Goal: Task Accomplishment & Management: Manage account settings

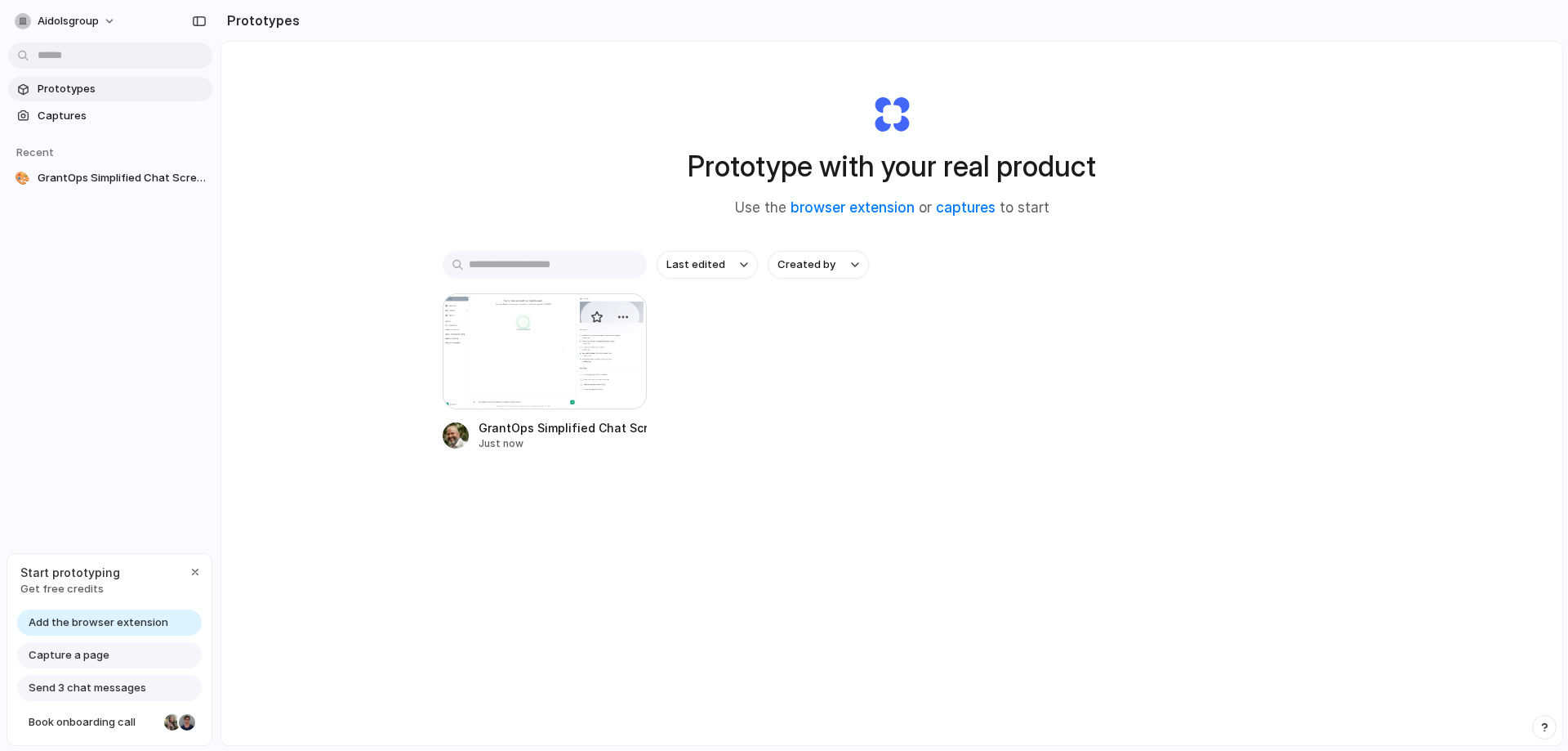
click at [527, 344] on div at bounding box center [545, 351] width 204 height 116
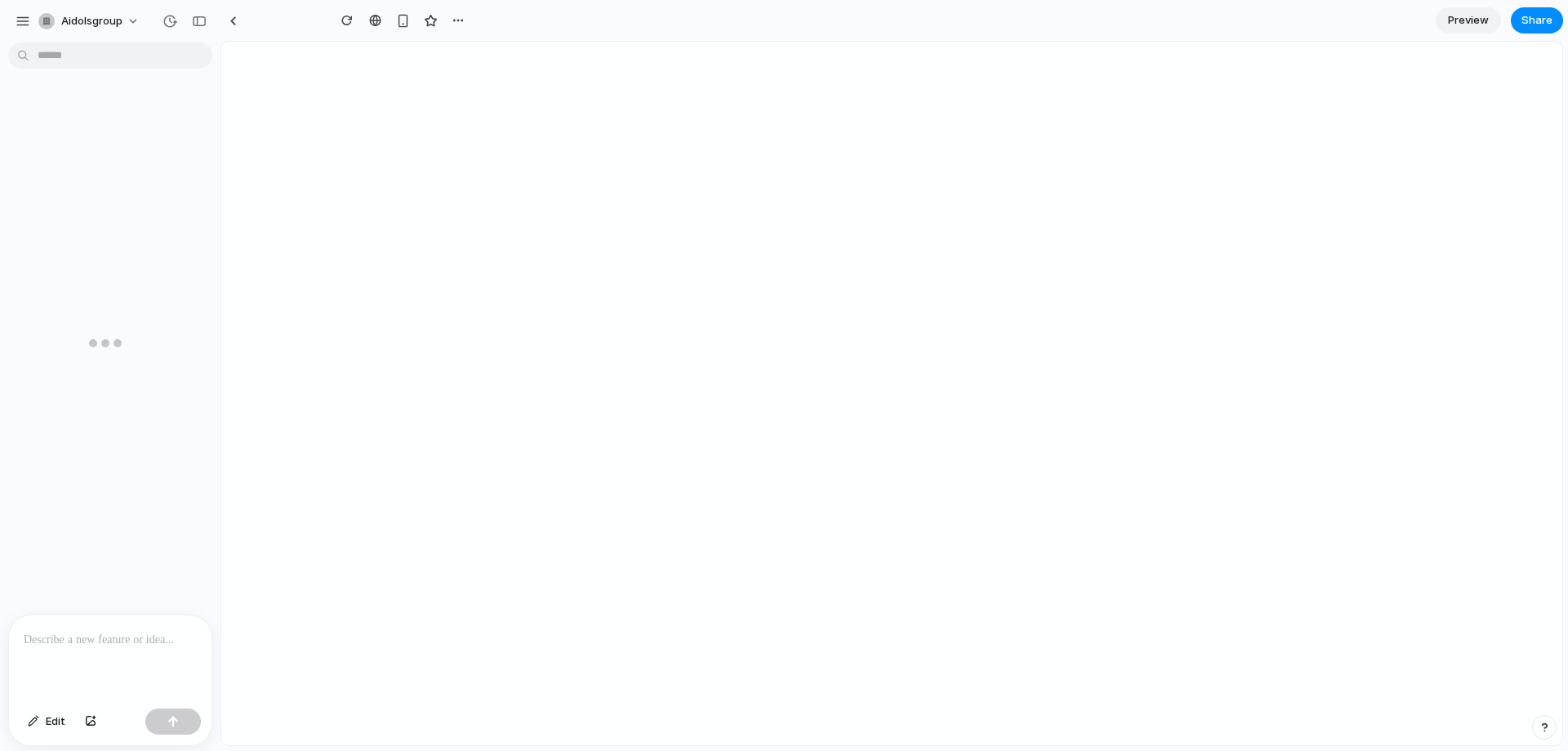
type input "**********"
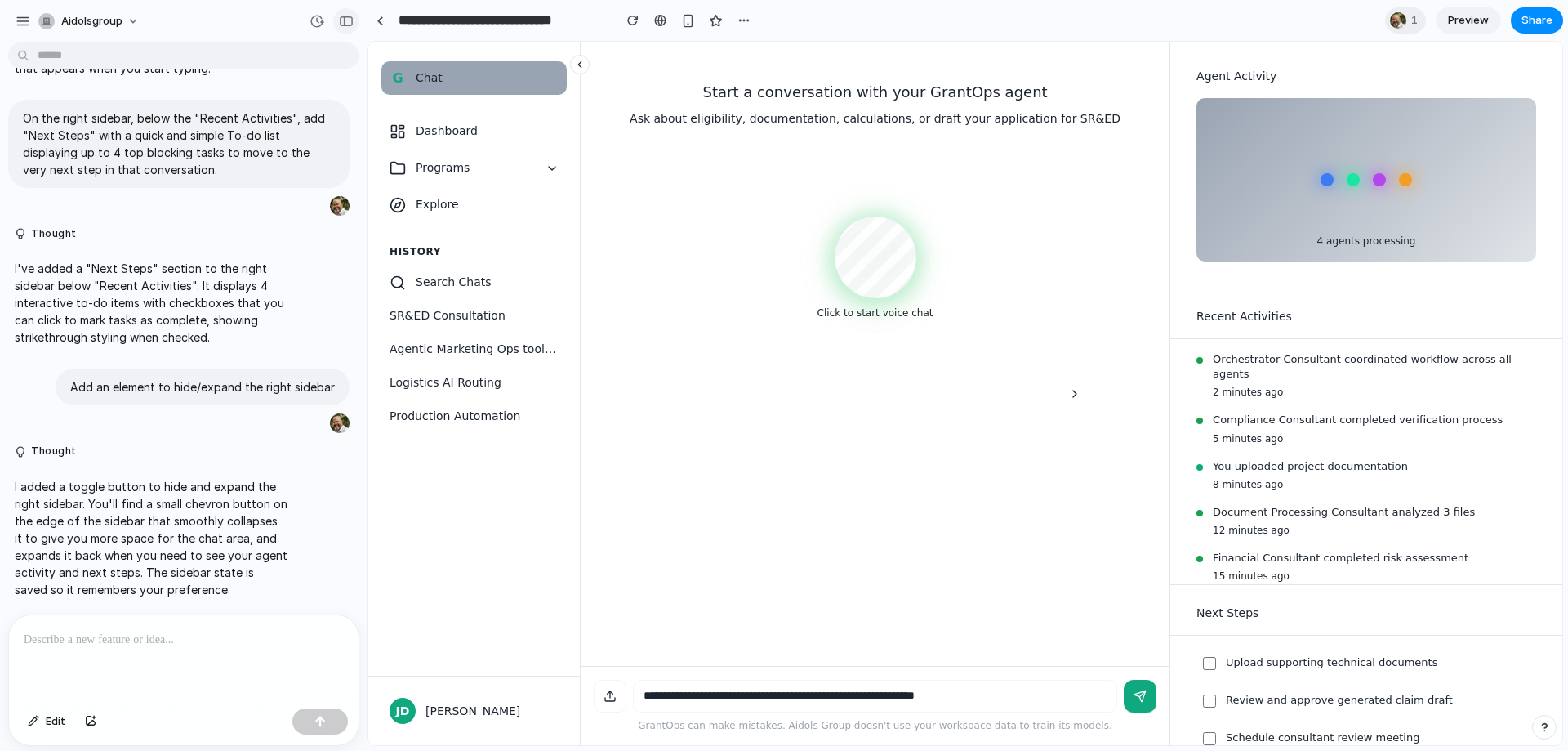
click at [346, 19] on div "button" at bounding box center [346, 22] width 15 height 12
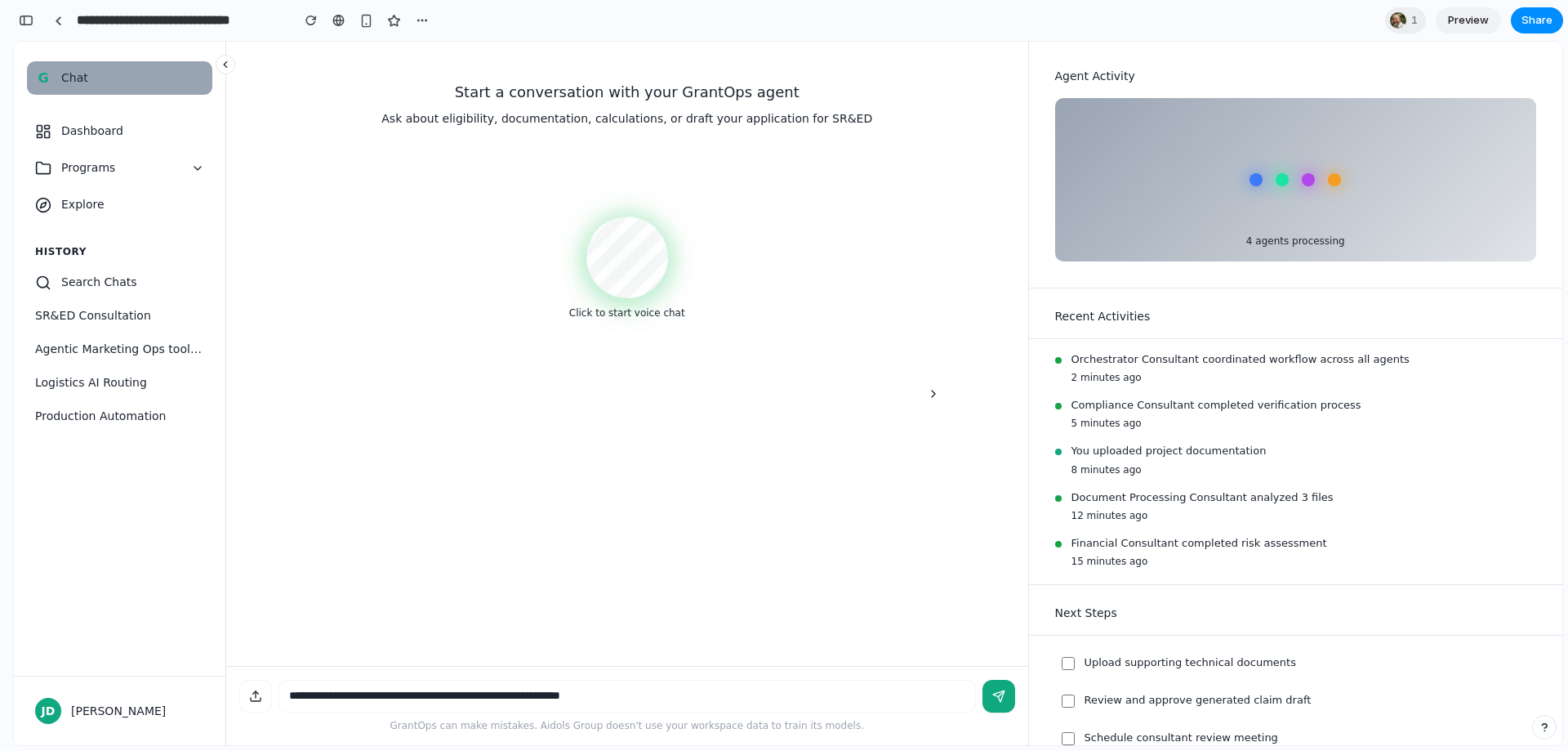
click at [1142, 433] on div "Orchestrator Consultant coordinated workflow across all agents 2 minutes ago Co…" at bounding box center [1296, 483] width 481 height 263
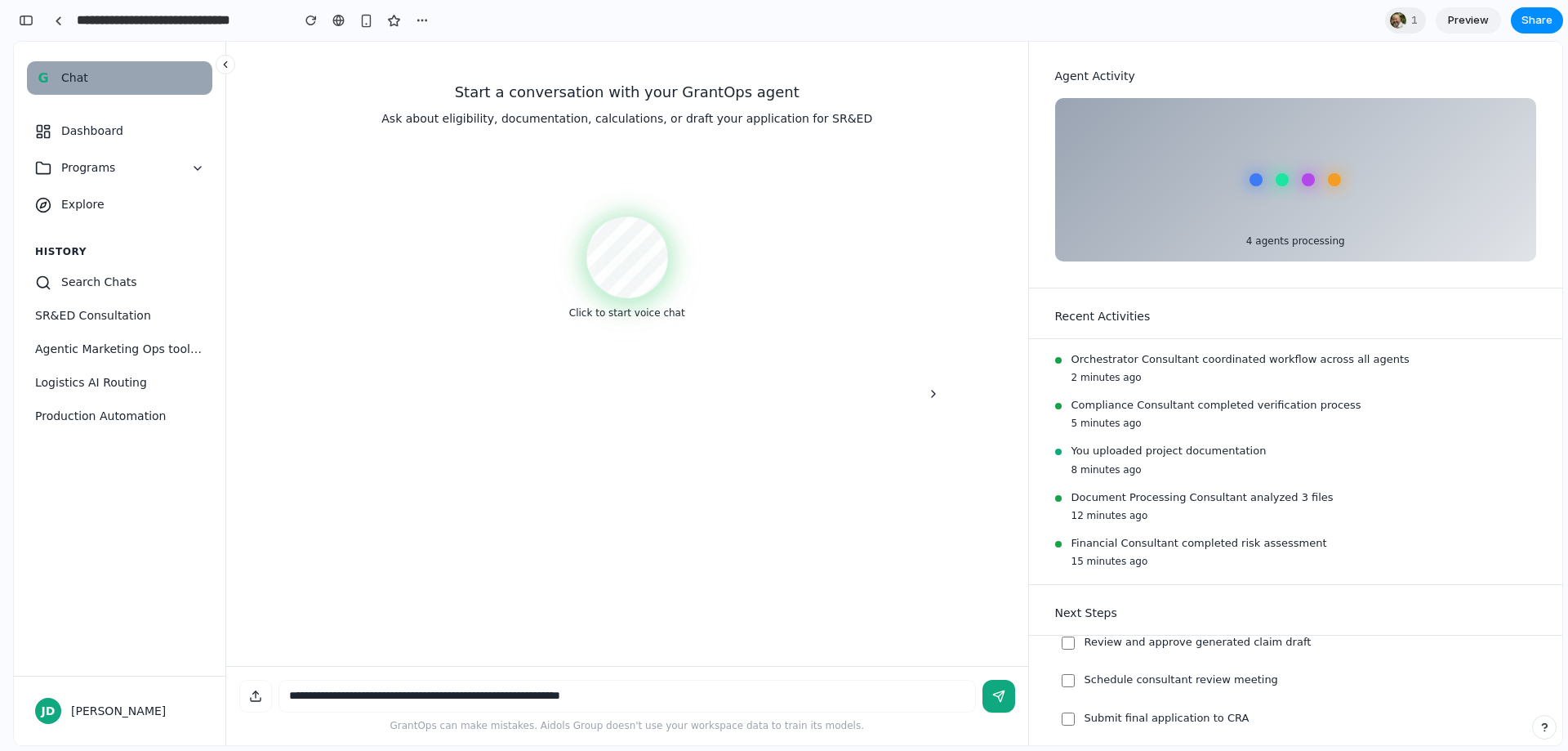
scroll to position [0, 0]
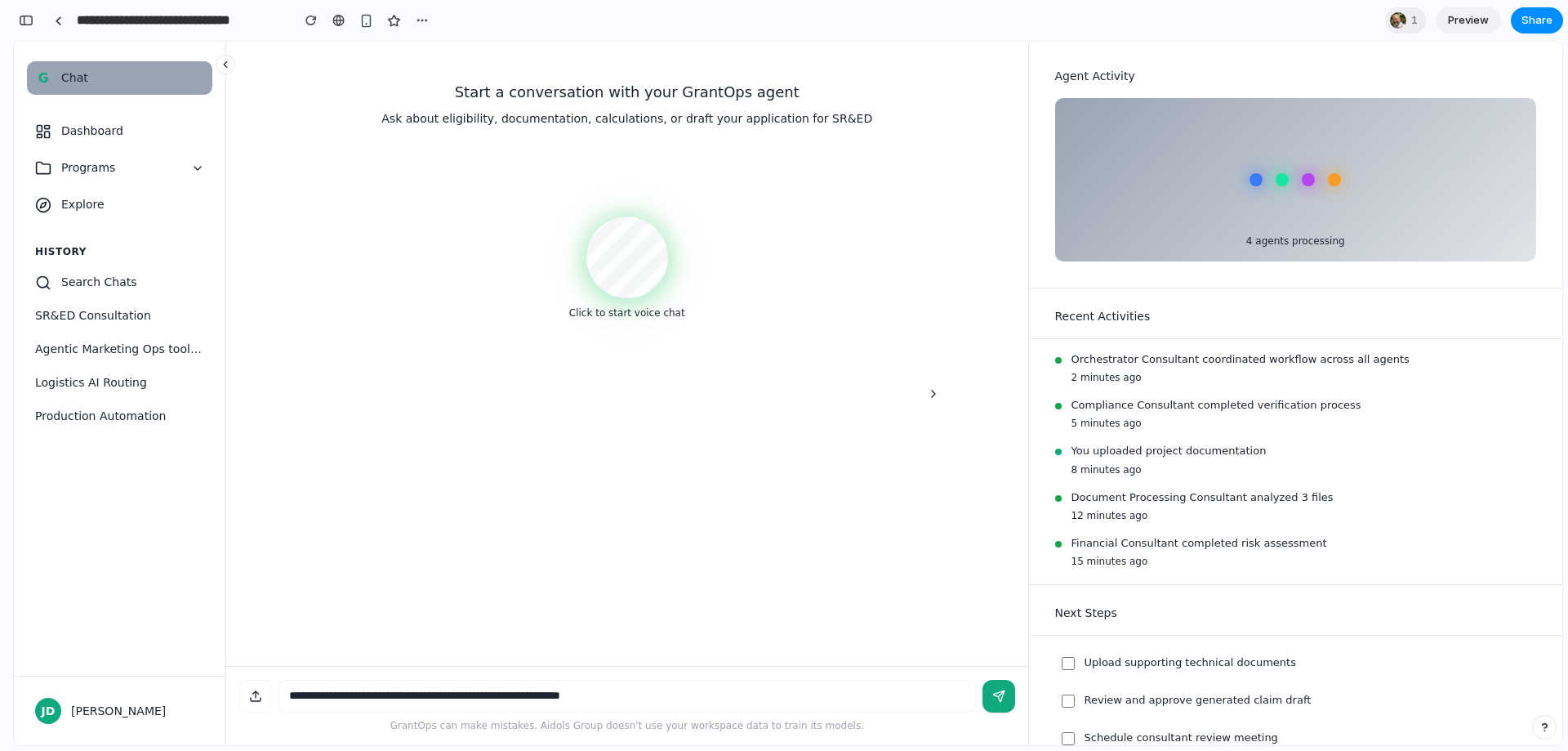
drag, startPoint x: 303, startPoint y: 298, endPoint x: 127, endPoint y: 153, distance: 228.0
click at [290, 283] on div "Start a conversation with your GrantOps agent Ask about eligibility, documentat…" at bounding box center [627, 200] width 776 height 291
click at [115, 130] on span "Dashboard" at bounding box center [132, 131] width 143 height 18
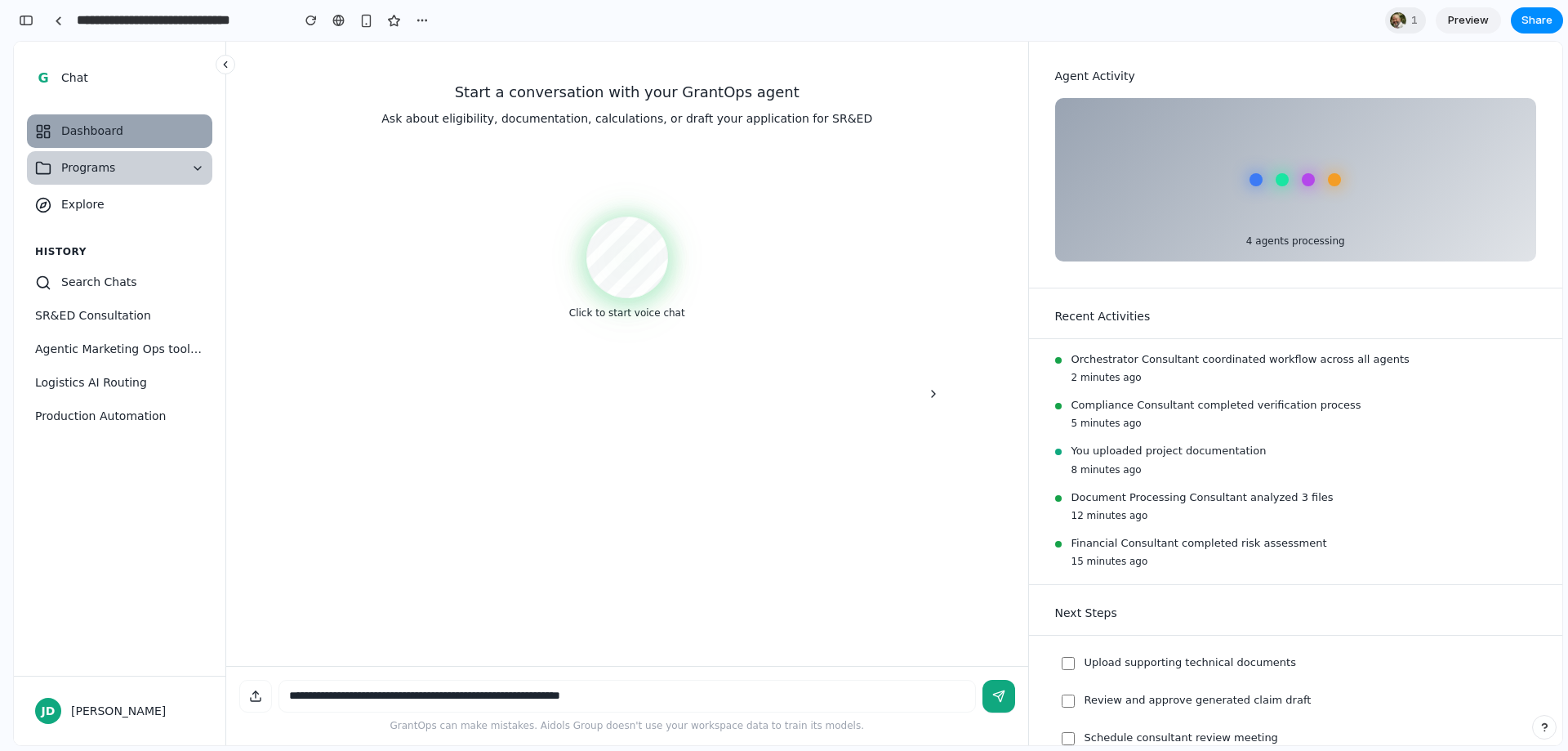
click at [160, 156] on button "Programs" at bounding box center [120, 168] width 186 height 33
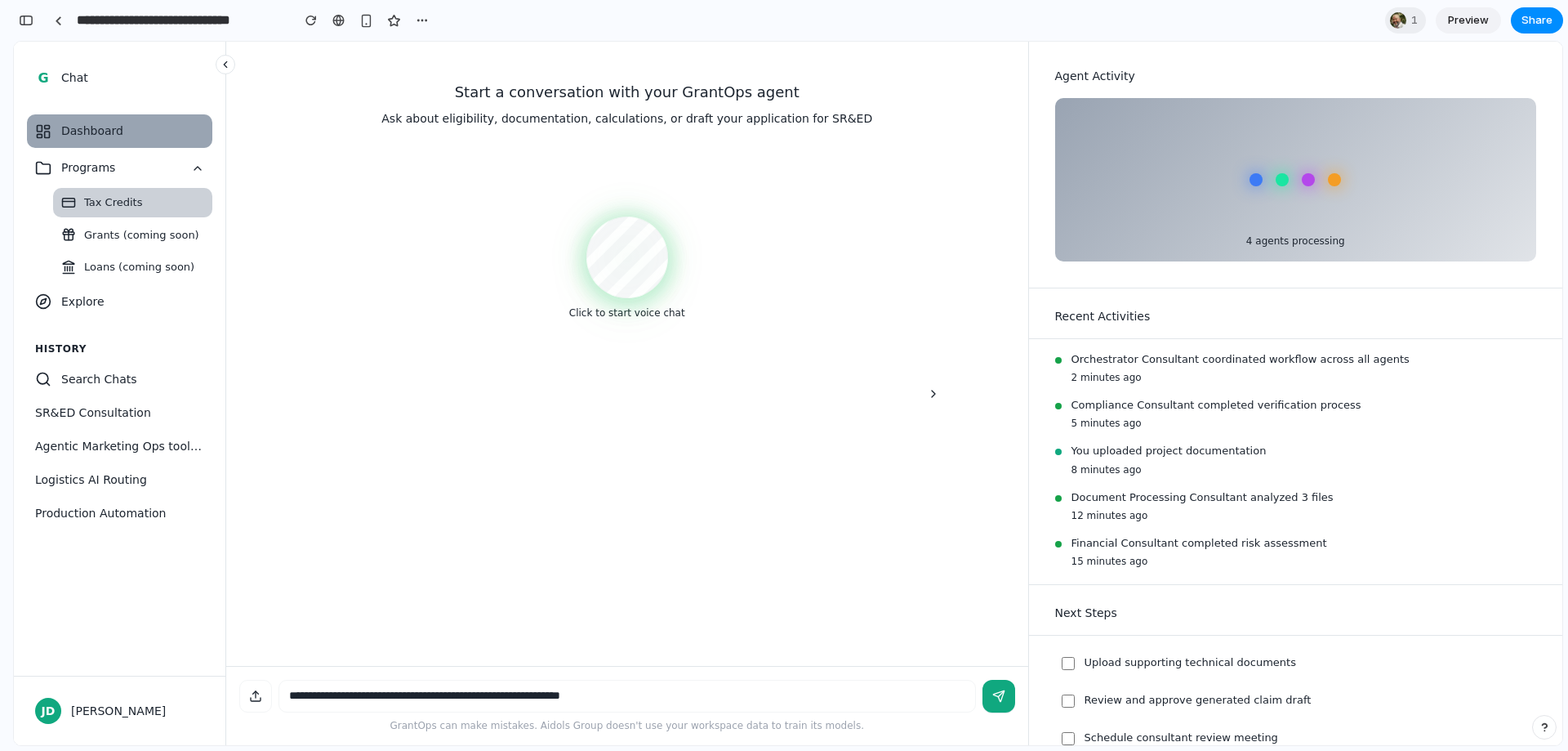
click at [126, 208] on span "Tax Credits" at bounding box center [113, 203] width 58 height 17
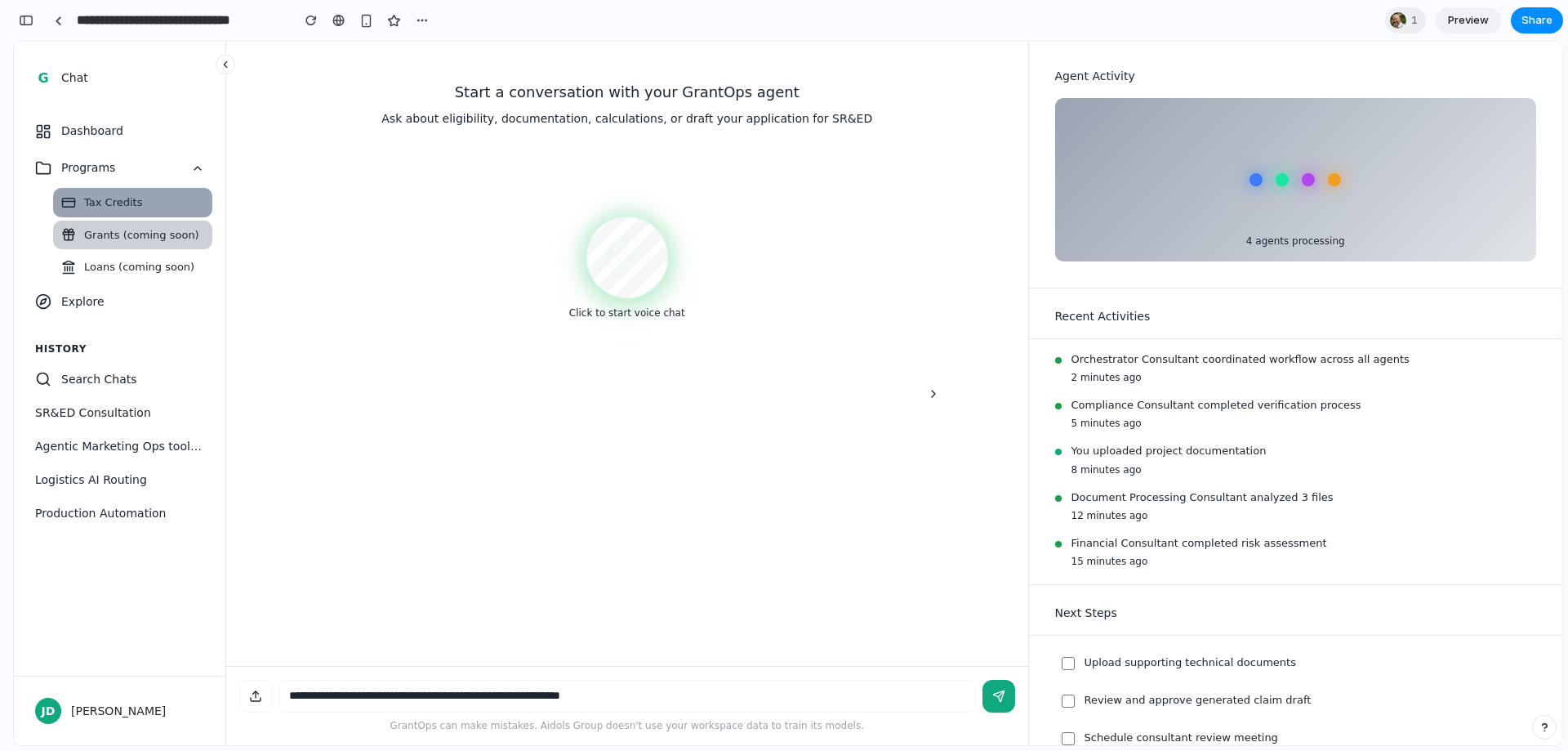
click at [117, 237] on span "Grants (coming soon)" at bounding box center [142, 236] width 115 height 17
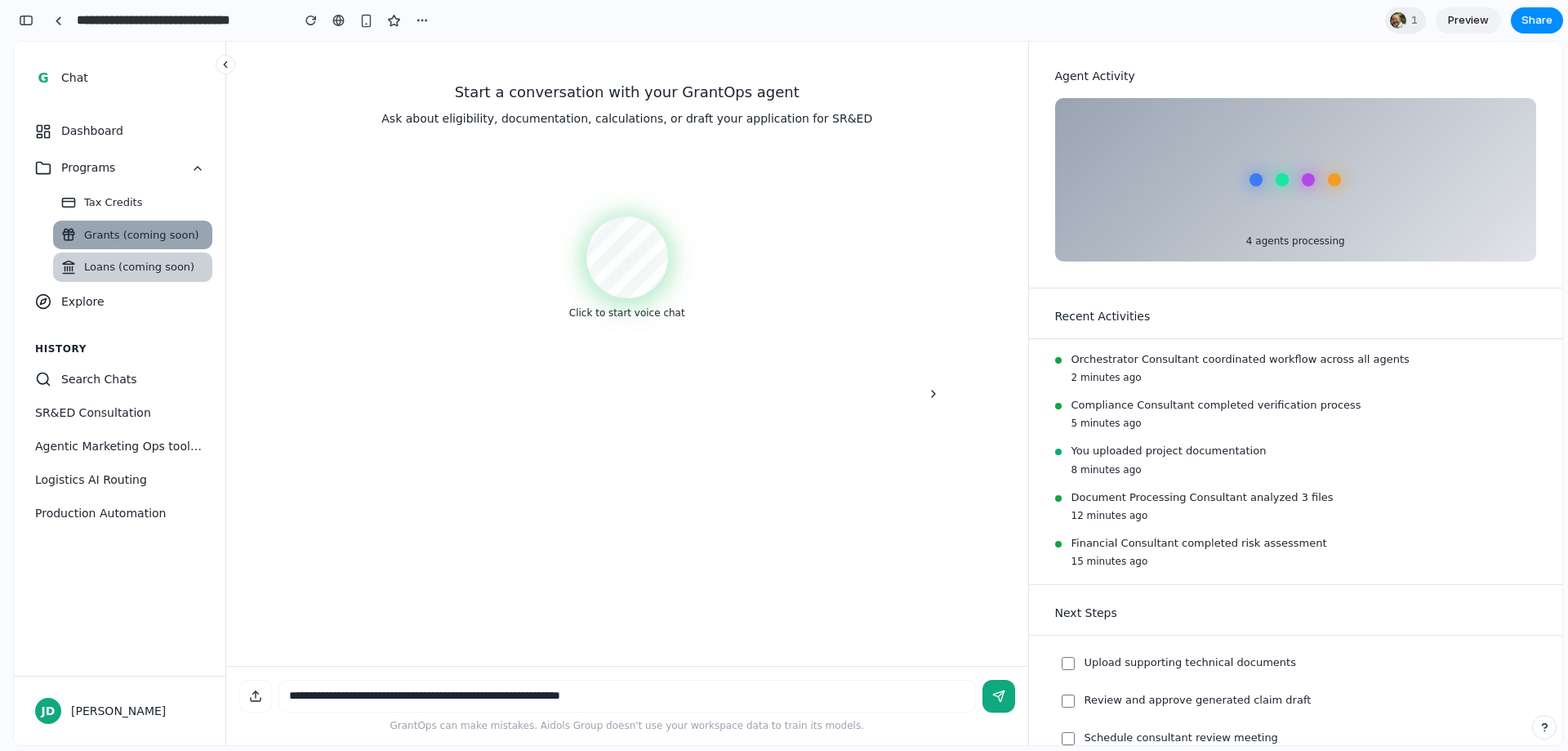
drag, startPoint x: 114, startPoint y: 260, endPoint x: 99, endPoint y: 302, distance: 44.6
click at [112, 263] on span "Loans (coming soon)" at bounding box center [140, 268] width 110 height 17
click at [99, 308] on span "Explore" at bounding box center [132, 302] width 143 height 18
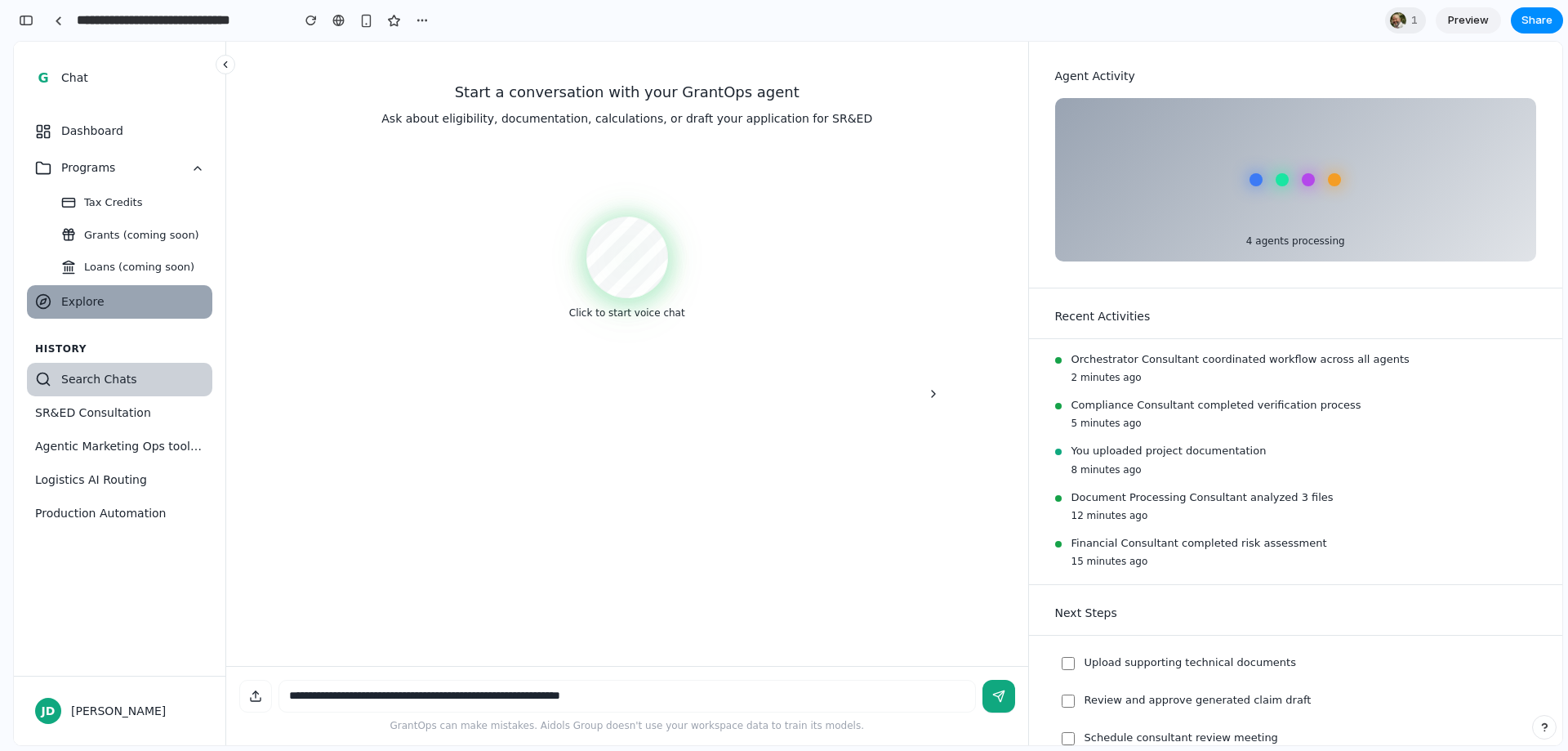
click at [107, 383] on span "Search Chats" at bounding box center [132, 380] width 143 height 18
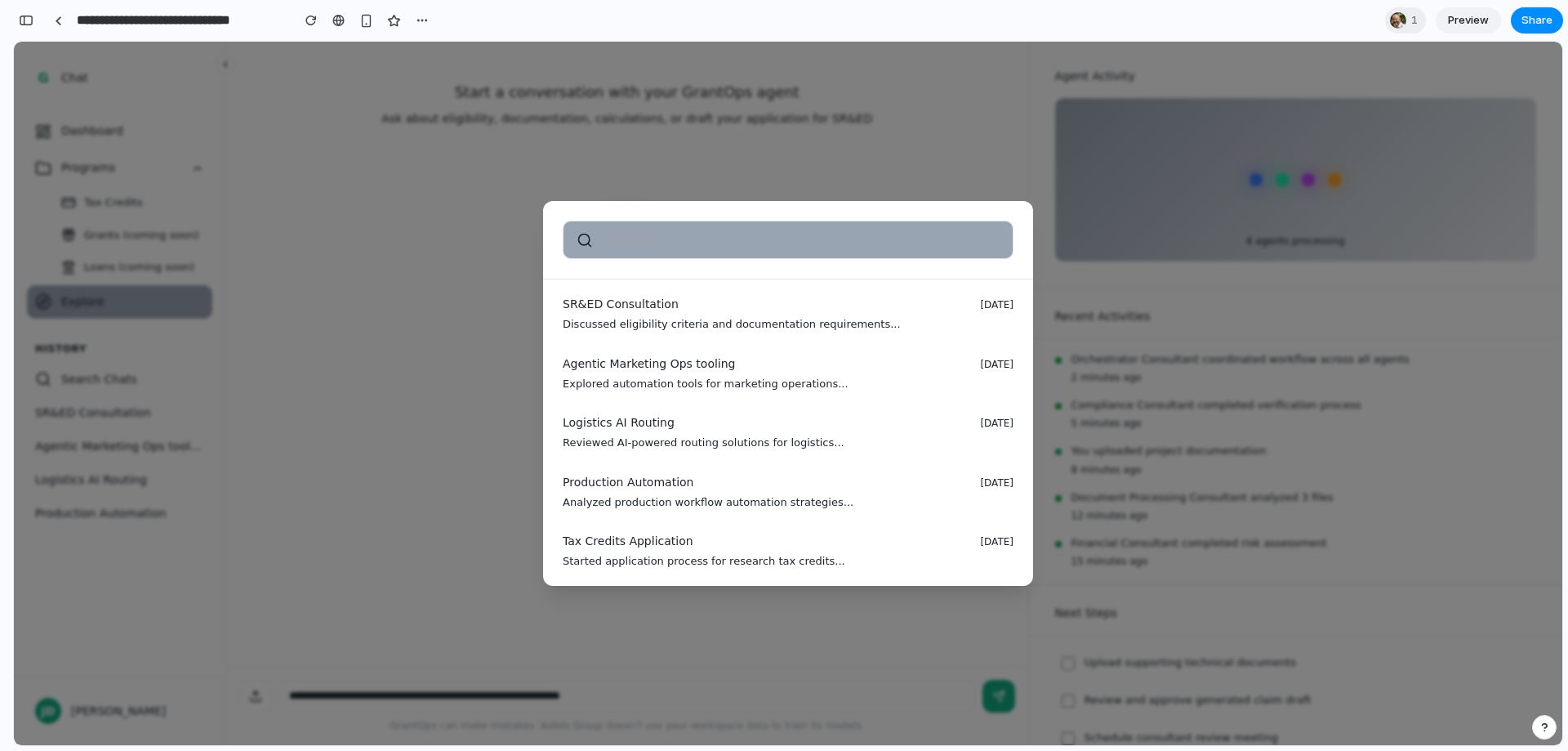
click at [115, 427] on div "SR&ED Consultation [DATE] Discussed eligibility criteria and documentation requ…" at bounding box center [788, 393] width 1549 height 703
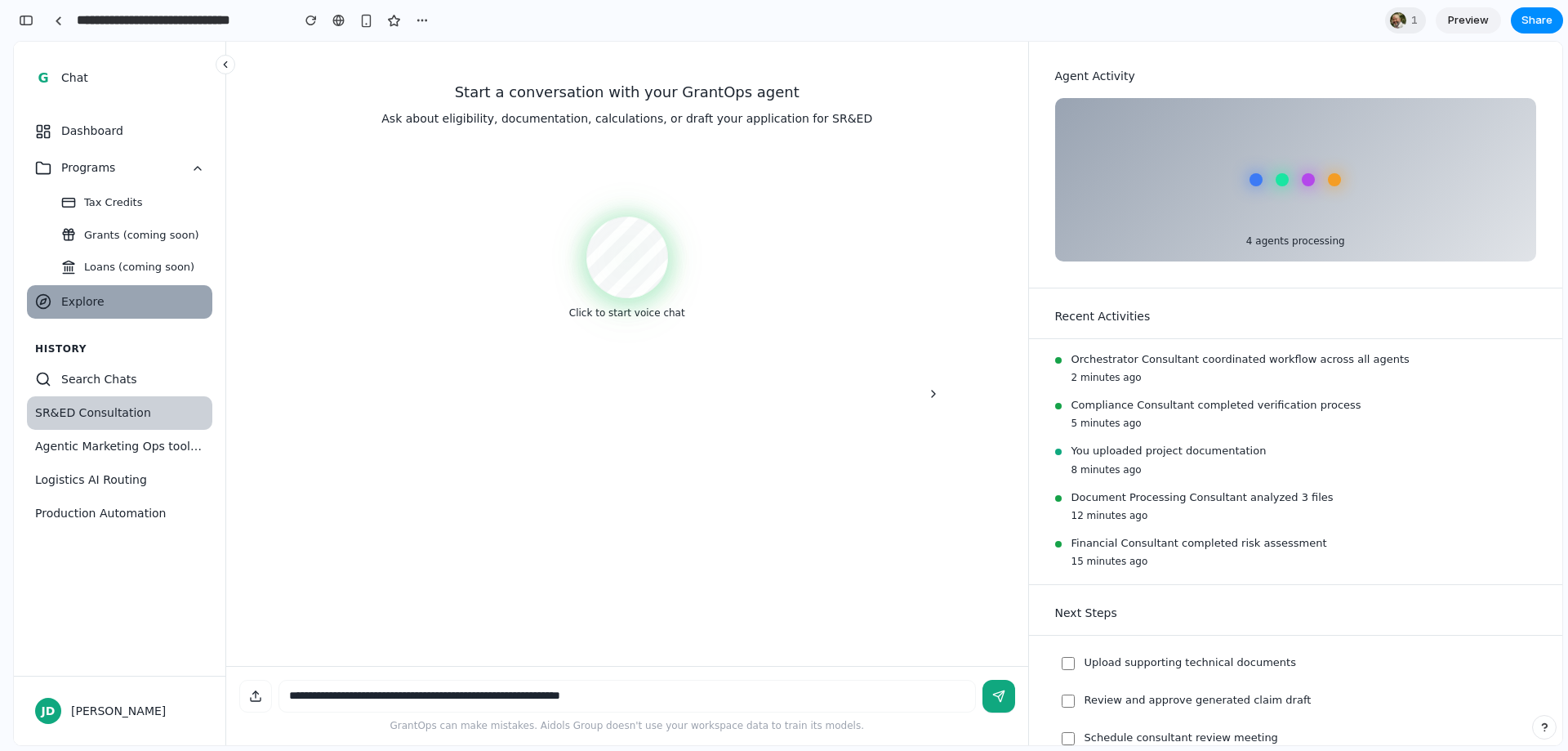
click at [115, 422] on button "SR&ED Consultation" at bounding box center [120, 413] width 186 height 33
drag, startPoint x: 112, startPoint y: 444, endPoint x: 109, endPoint y: 460, distance: 16.3
click at [112, 445] on span "Agentic Marketing Ops tooling" at bounding box center [120, 447] width 169 height 18
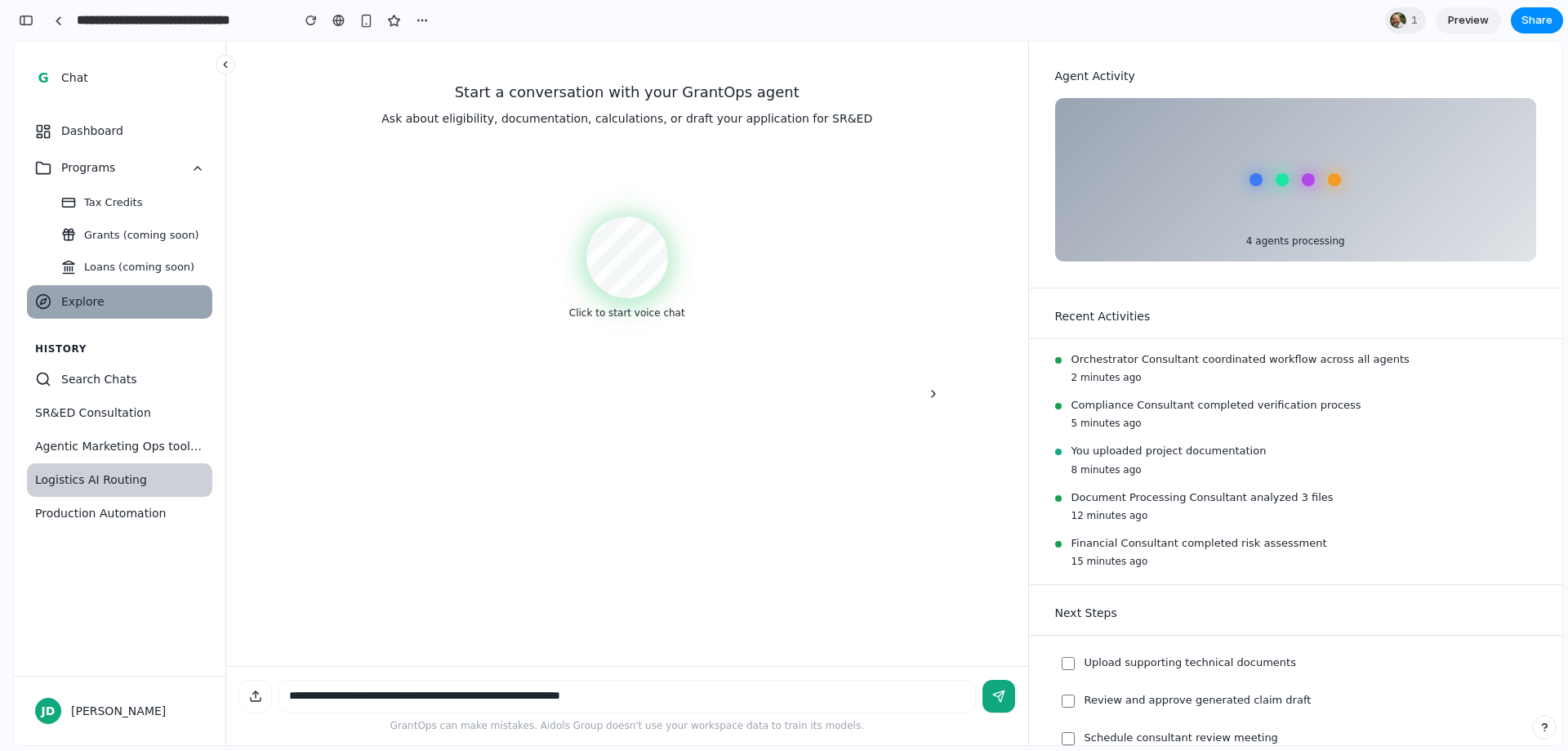
drag, startPoint x: 105, startPoint y: 473, endPoint x: 102, endPoint y: 490, distance: 17.3
click at [105, 475] on span "Logistics AI Routing" at bounding box center [120, 480] width 169 height 18
click at [101, 498] on button "Production Automation" at bounding box center [120, 513] width 186 height 33
click at [162, 268] on span "Loans (coming soon)" at bounding box center [140, 268] width 110 height 17
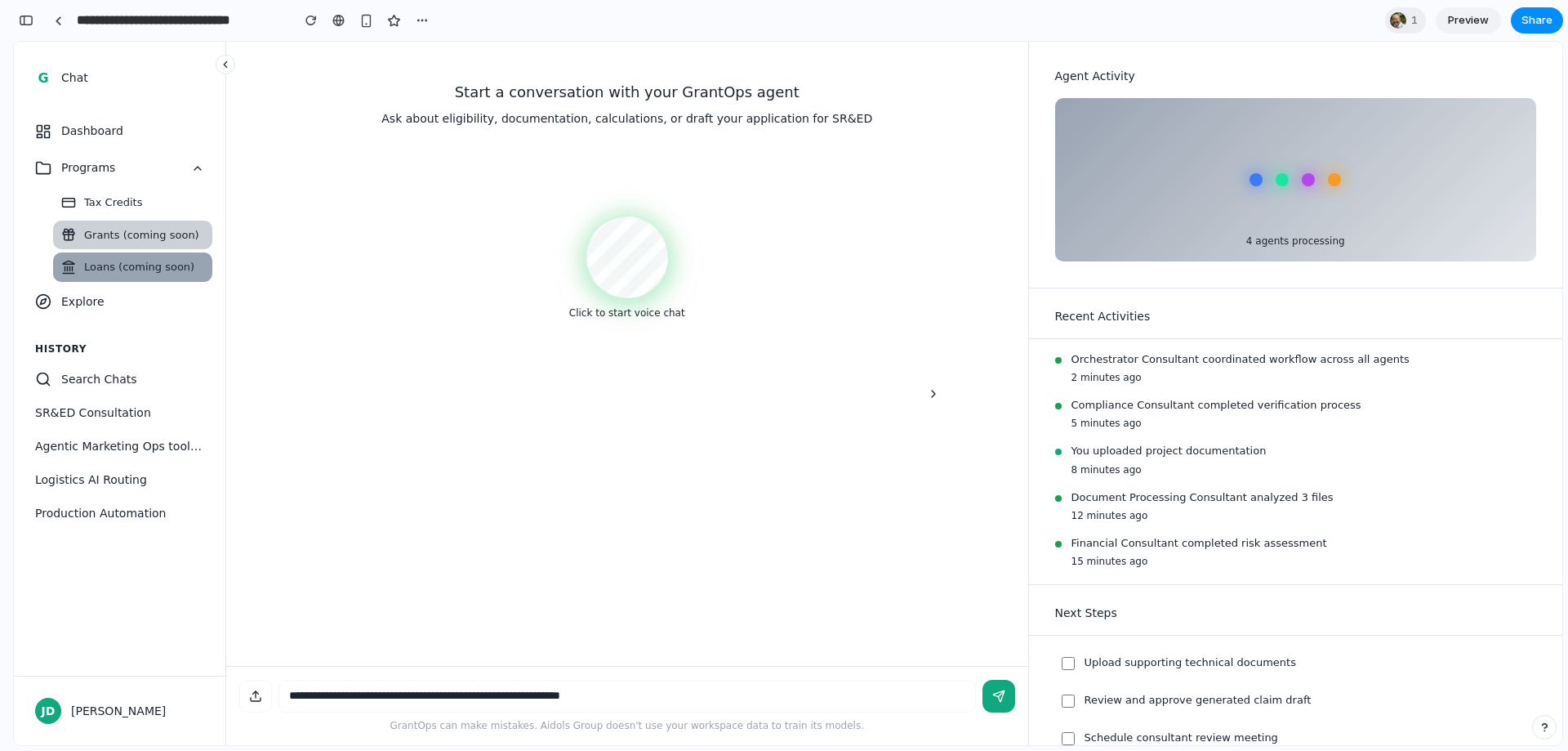
click at [150, 237] on span "Grants (coming soon)" at bounding box center [142, 236] width 115 height 17
click at [111, 311] on button "Explore" at bounding box center [120, 302] width 186 height 33
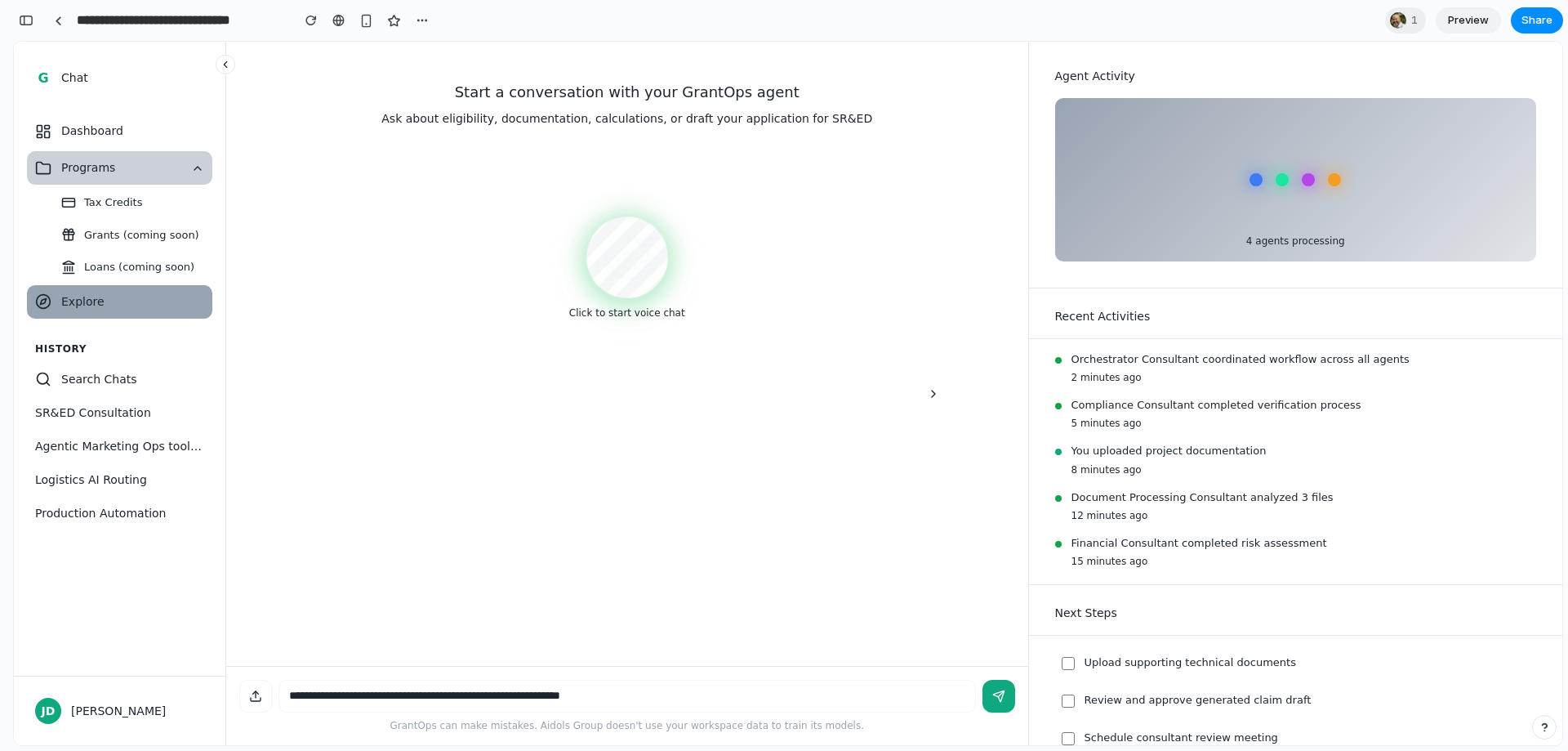
click at [150, 169] on span "Programs" at bounding box center [121, 168] width 120 height 18
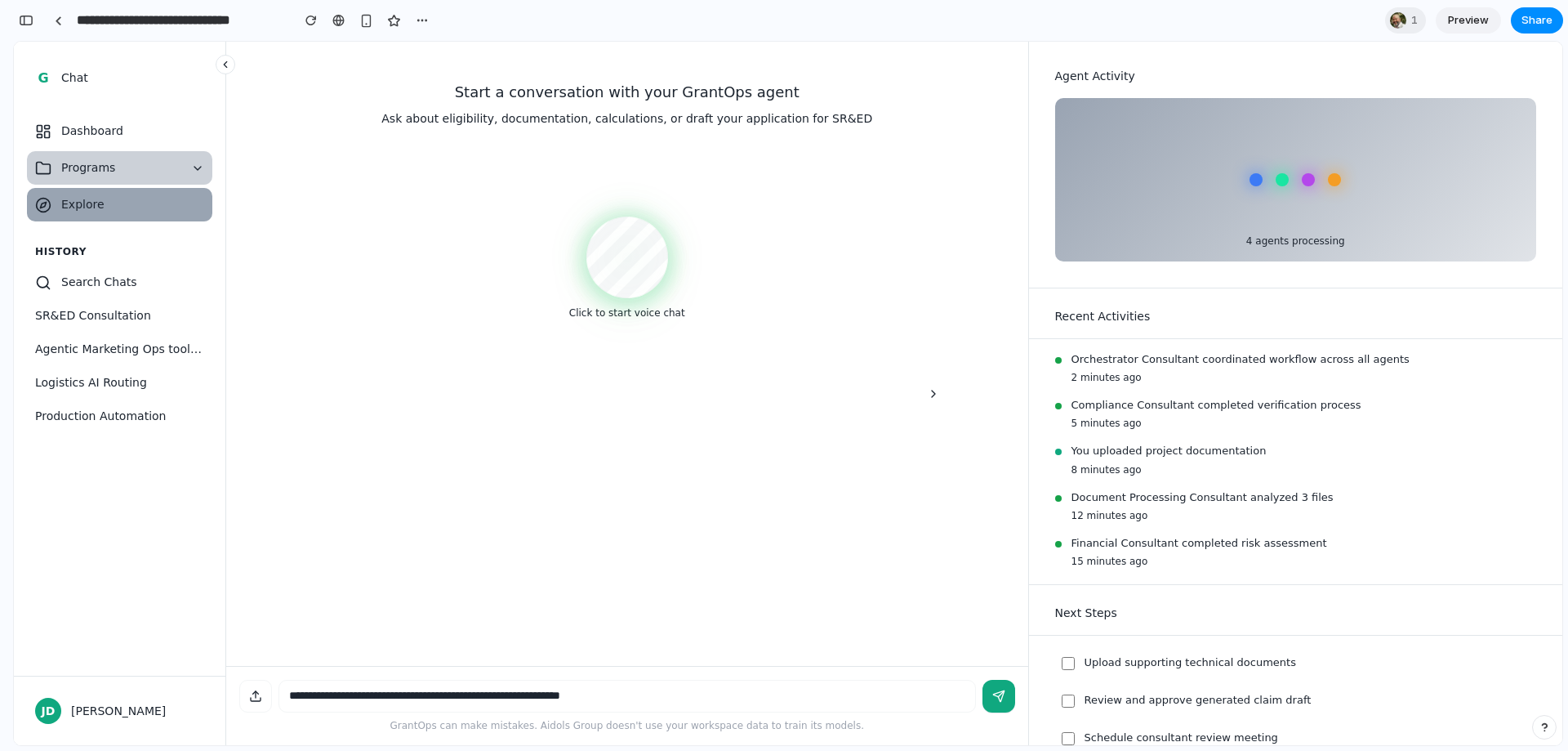
drag, startPoint x: 169, startPoint y: 164, endPoint x: 169, endPoint y: 182, distance: 18.0
click at [169, 167] on span "Programs" at bounding box center [121, 168] width 120 height 18
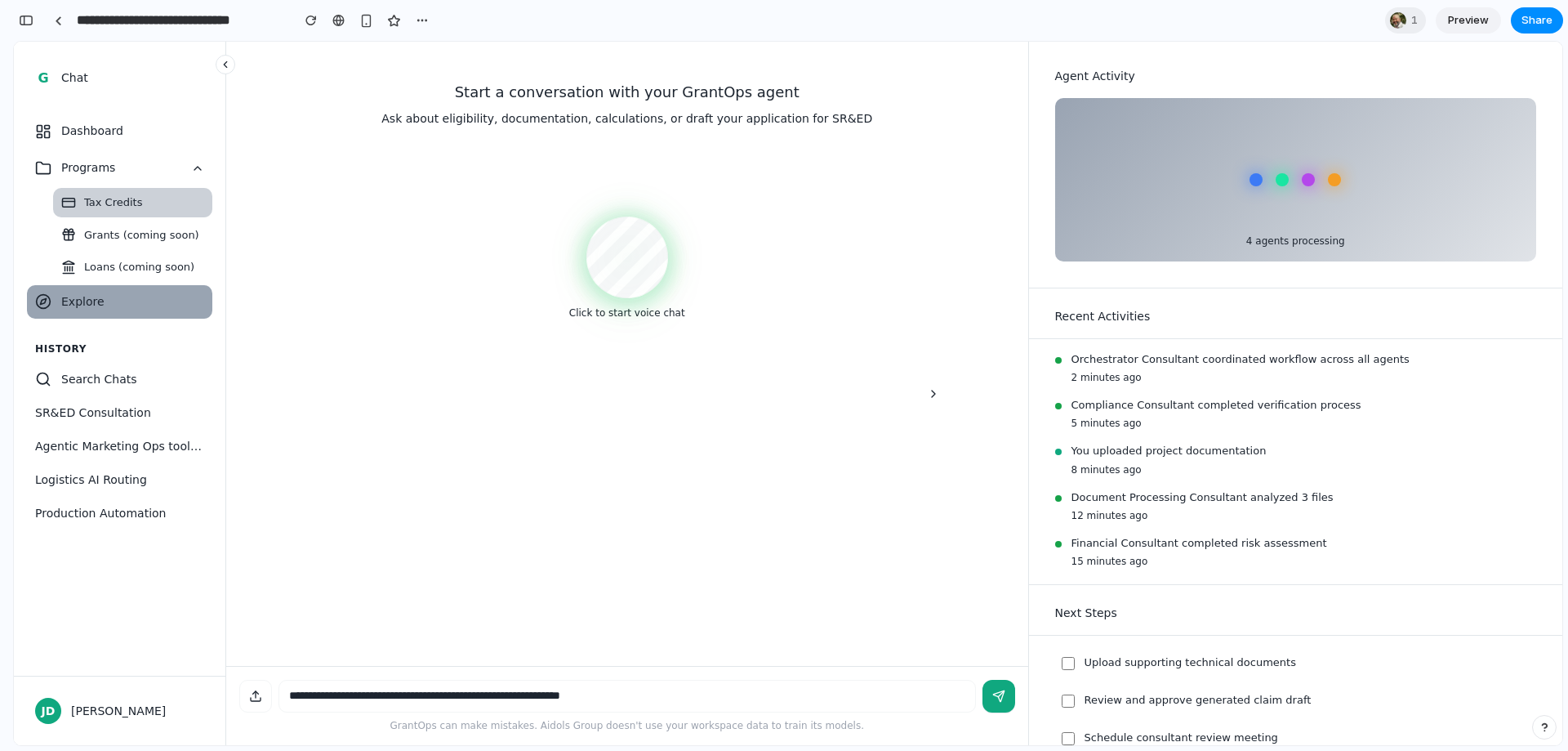
click at [140, 207] on button "Tax Credits" at bounding box center [133, 202] width 160 height 29
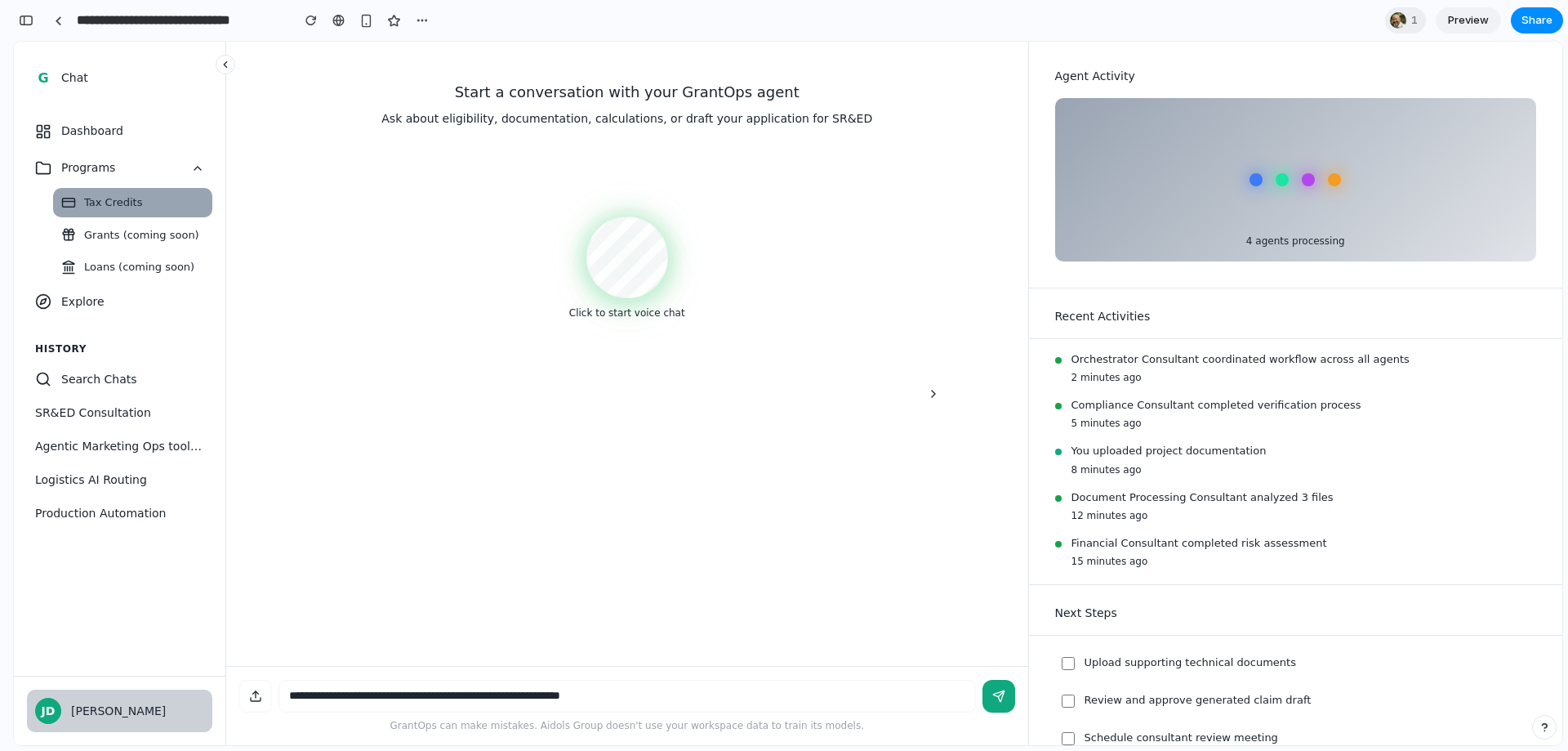
click at [97, 718] on div "[PERSON_NAME]" at bounding box center [137, 711] width 133 height 18
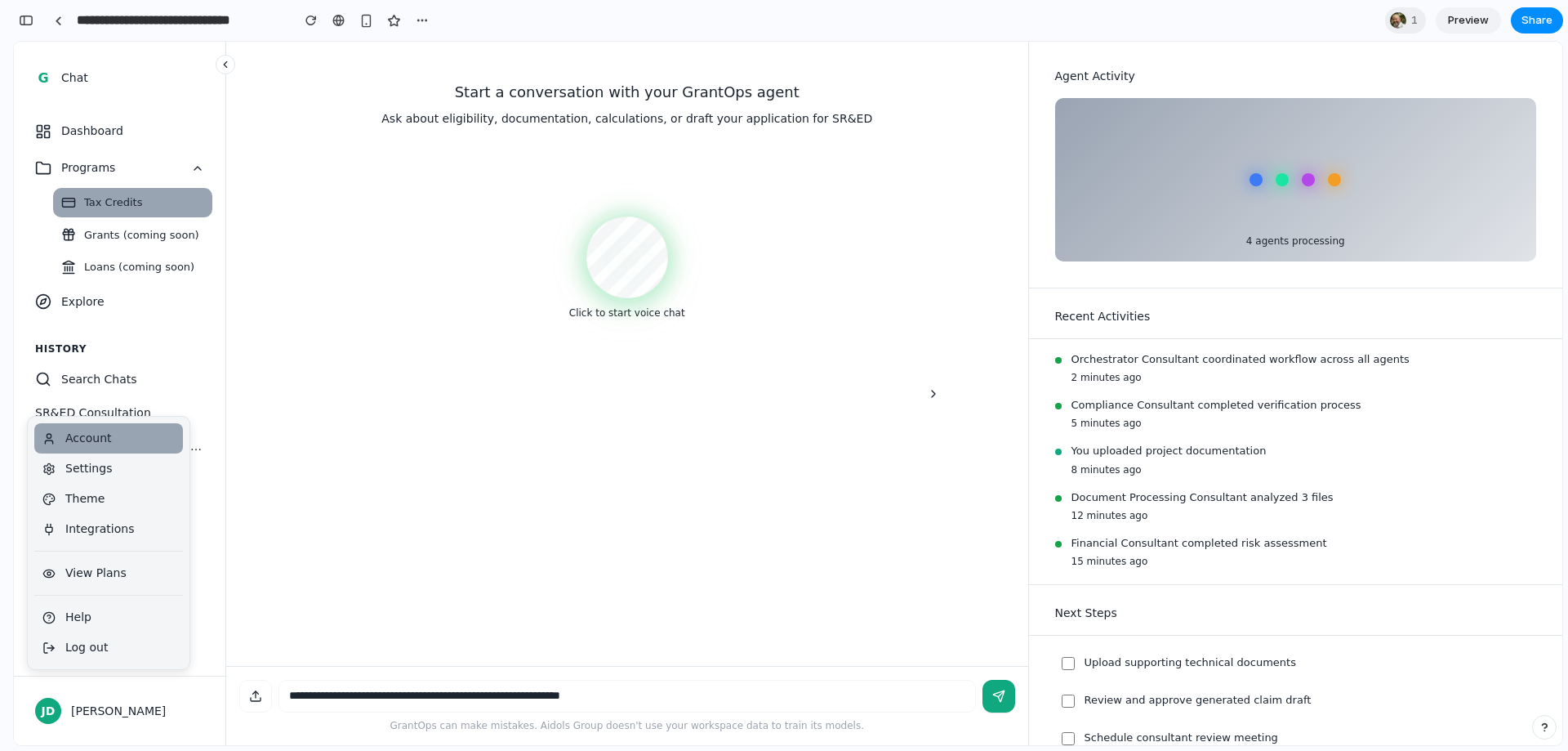
click at [107, 441] on button "Account" at bounding box center [109, 438] width 149 height 30
click at [94, 468] on span "Settings" at bounding box center [89, 468] width 47 height 18
click at [92, 507] on span "Theme" at bounding box center [84, 498] width 39 height 18
click at [89, 528] on span "Integrations" at bounding box center [99, 529] width 69 height 18
click at [79, 580] on span "View Plans" at bounding box center [95, 573] width 61 height 18
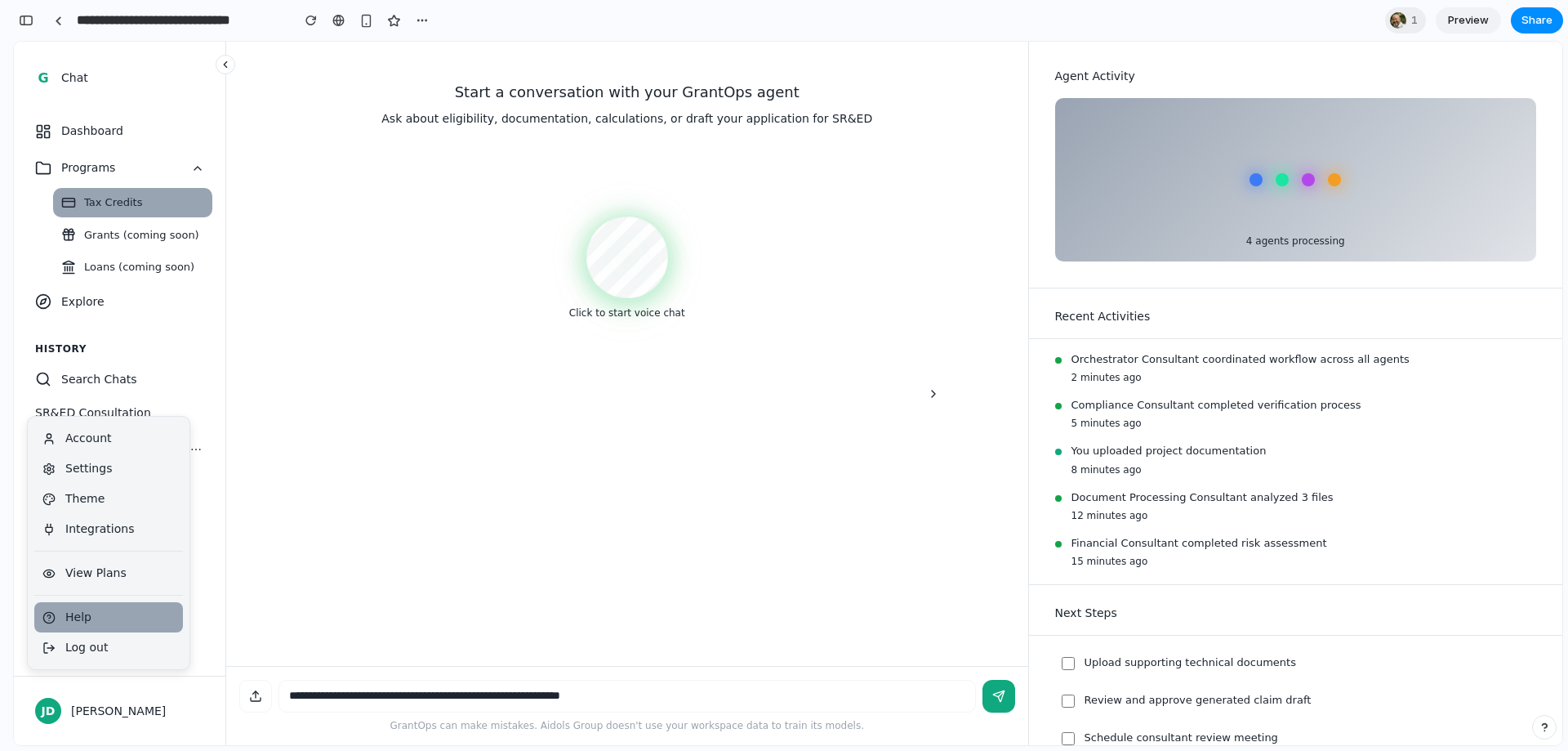
click at [89, 622] on button "Help" at bounding box center [109, 617] width 149 height 30
drag, startPoint x: 97, startPoint y: 652, endPoint x: 314, endPoint y: 609, distance: 221.2
click at [99, 651] on span "Log out" at bounding box center [86, 647] width 43 height 18
click at [412, 564] on div "Start a conversation with your GrantOps agent Ask about eligibility, documentat…" at bounding box center [627, 354] width 776 height 624
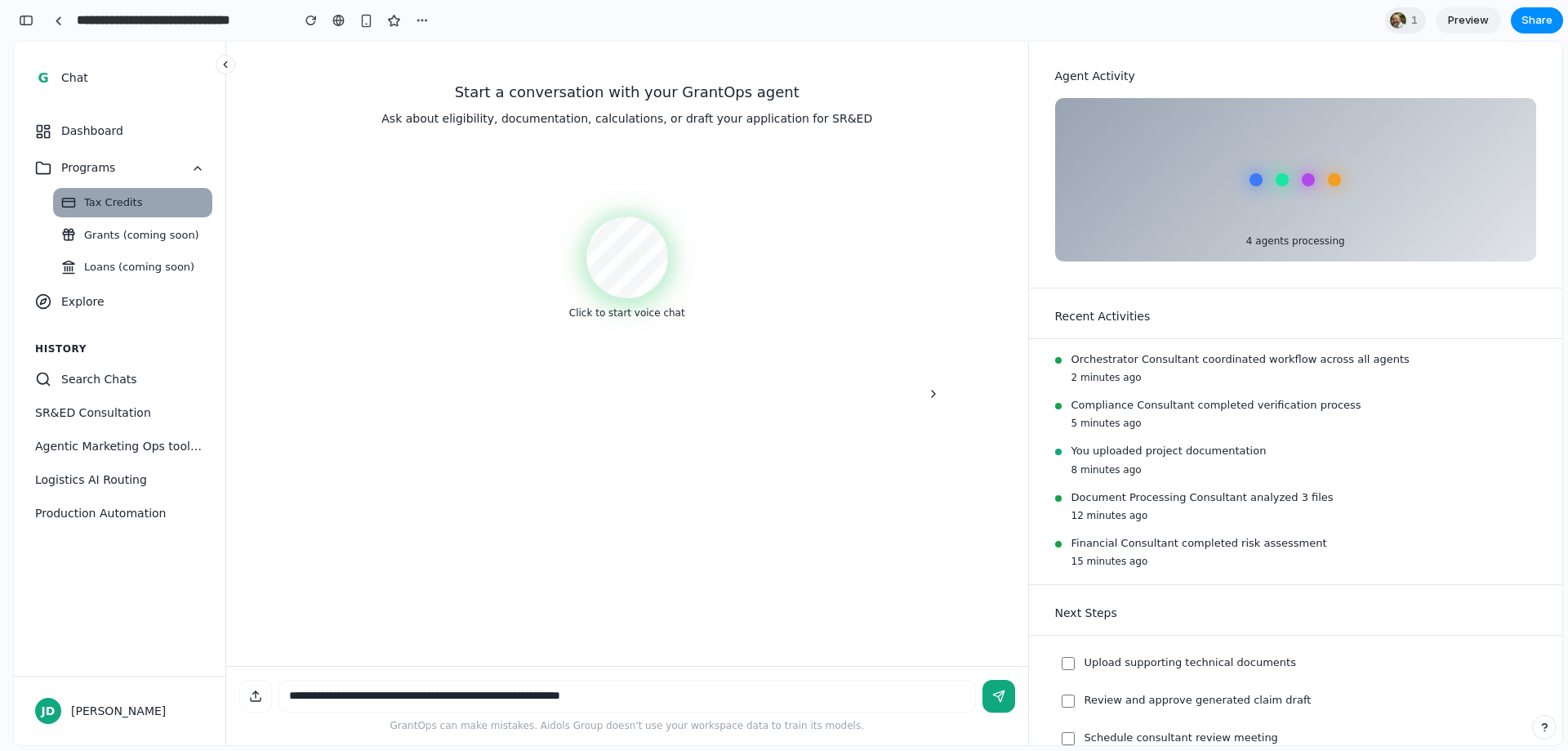
drag, startPoint x: 597, startPoint y: 692, endPoint x: 840, endPoint y: 713, distance: 243.9
click at [603, 689] on textarea at bounding box center [627, 696] width 697 height 33
type textarea "***"
click at [996, 702] on button at bounding box center [998, 695] width 33 height 33
click at [835, 534] on div "Start a conversation with your GrantOps agent Ask about eligibility, documentat…" at bounding box center [627, 354] width 776 height 624
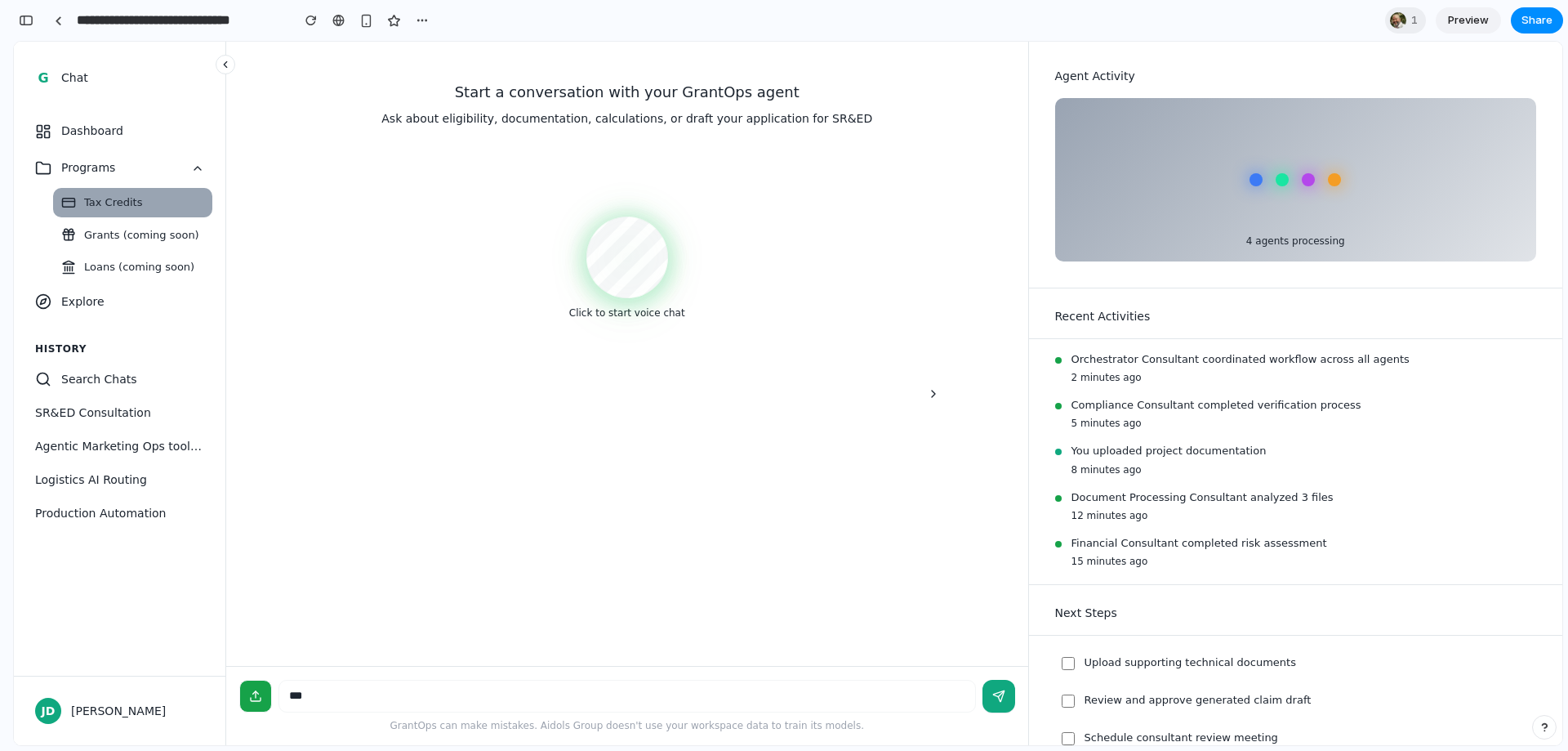
click at [249, 704] on div at bounding box center [255, 696] width 33 height 33
click at [645, 484] on div "Start a conversation with your GrantOps agent Ask about eligibility, documentat…" at bounding box center [627, 354] width 776 height 624
click at [939, 390] on icon "Hide sidebar" at bounding box center [934, 394] width 13 height 13
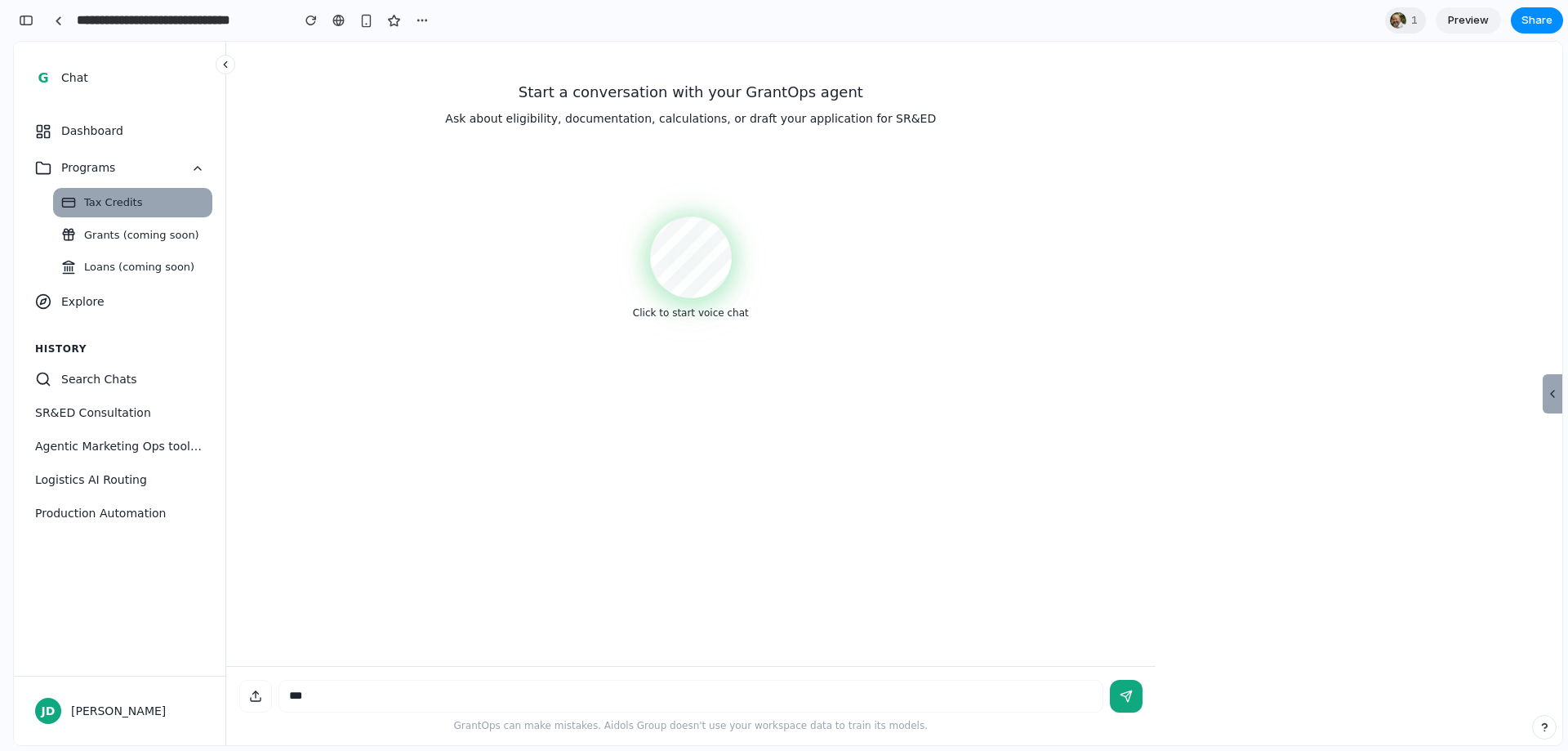
click at [1551, 392] on icon "Show sidebar" at bounding box center [1553, 394] width 13 height 13
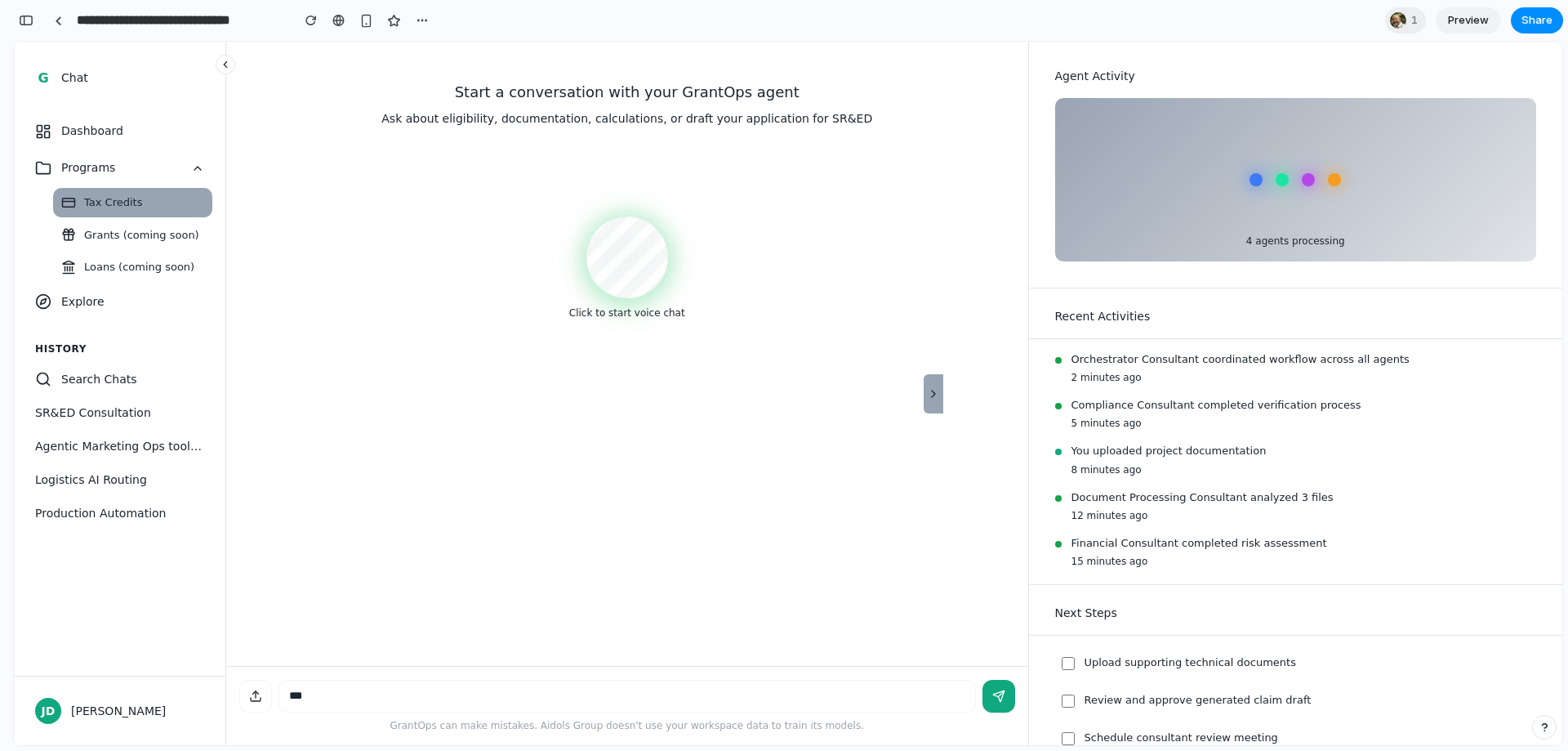
click at [934, 394] on icon "Hide sidebar" at bounding box center [934, 394] width 13 height 13
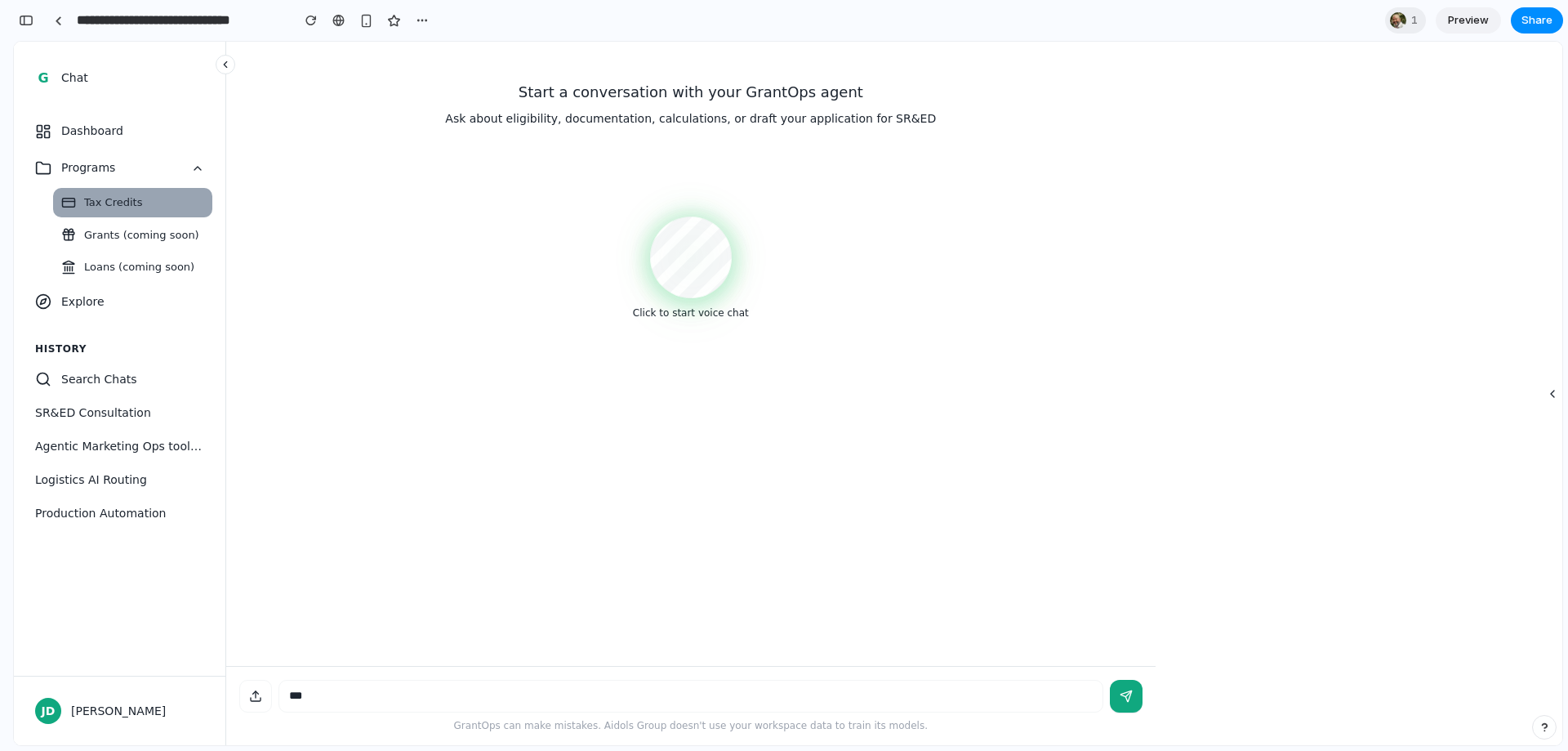
click at [222, 59] on button at bounding box center [225, 64] width 19 height 19
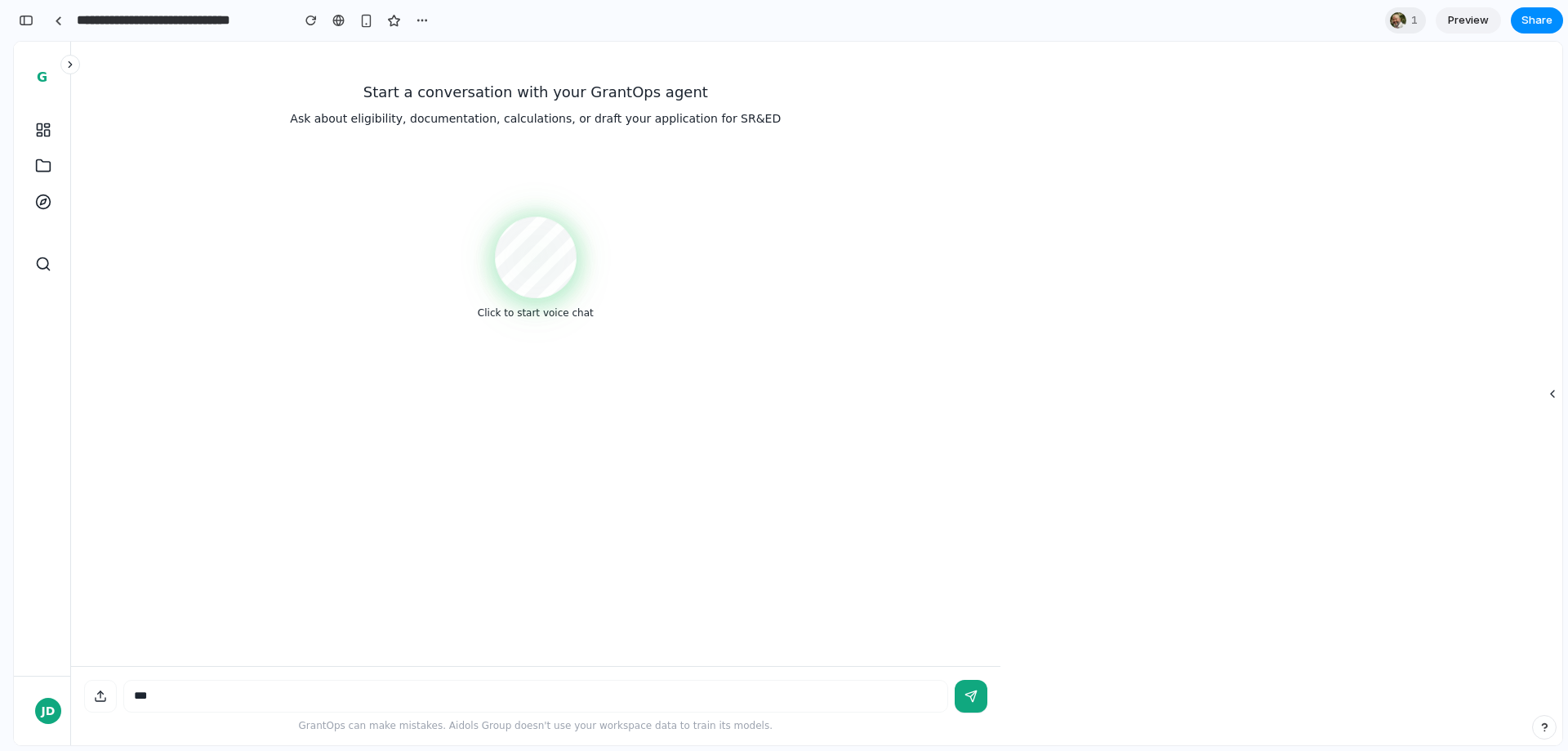
click at [66, 66] on icon at bounding box center [70, 64] width 12 height 12
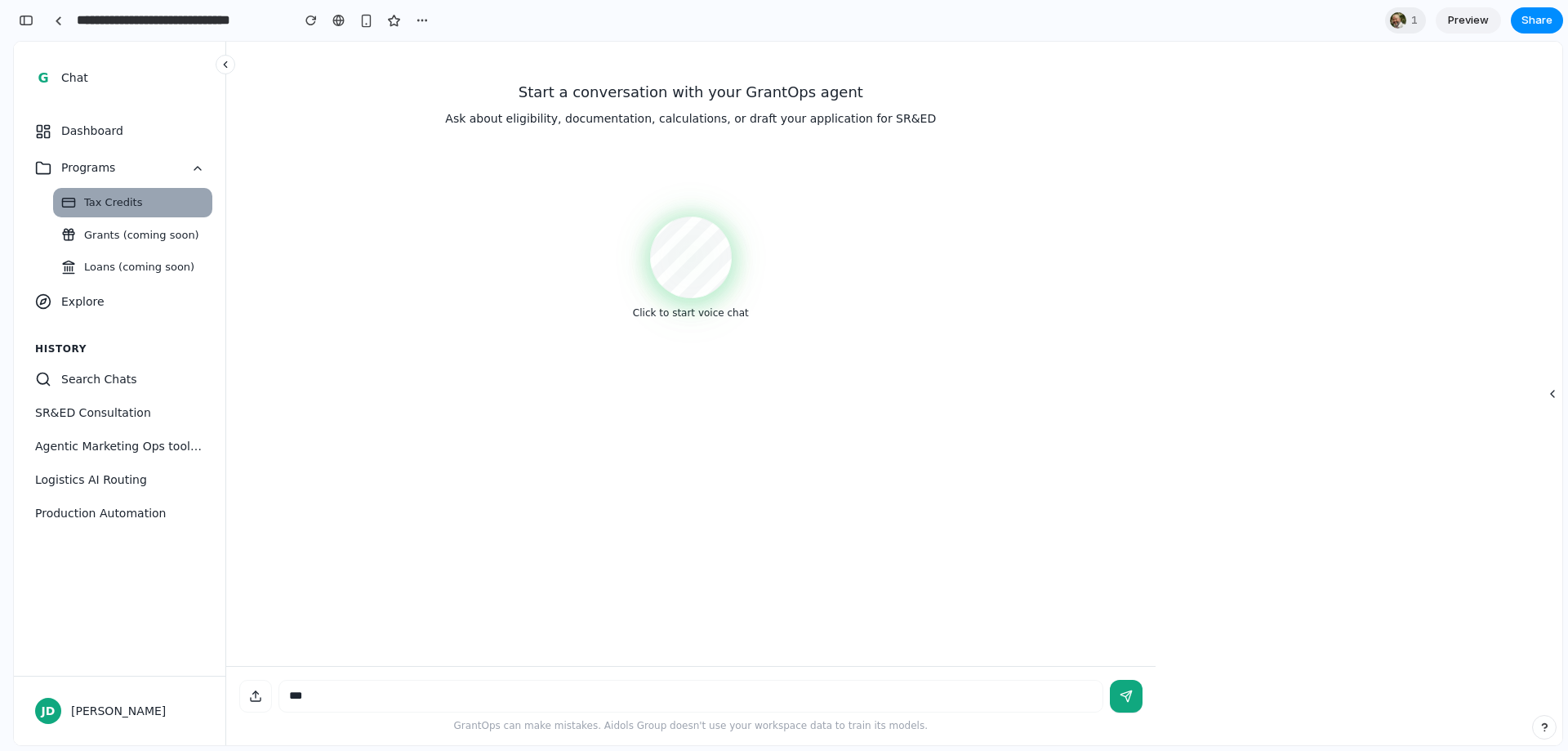
click at [227, 69] on button at bounding box center [225, 64] width 19 height 19
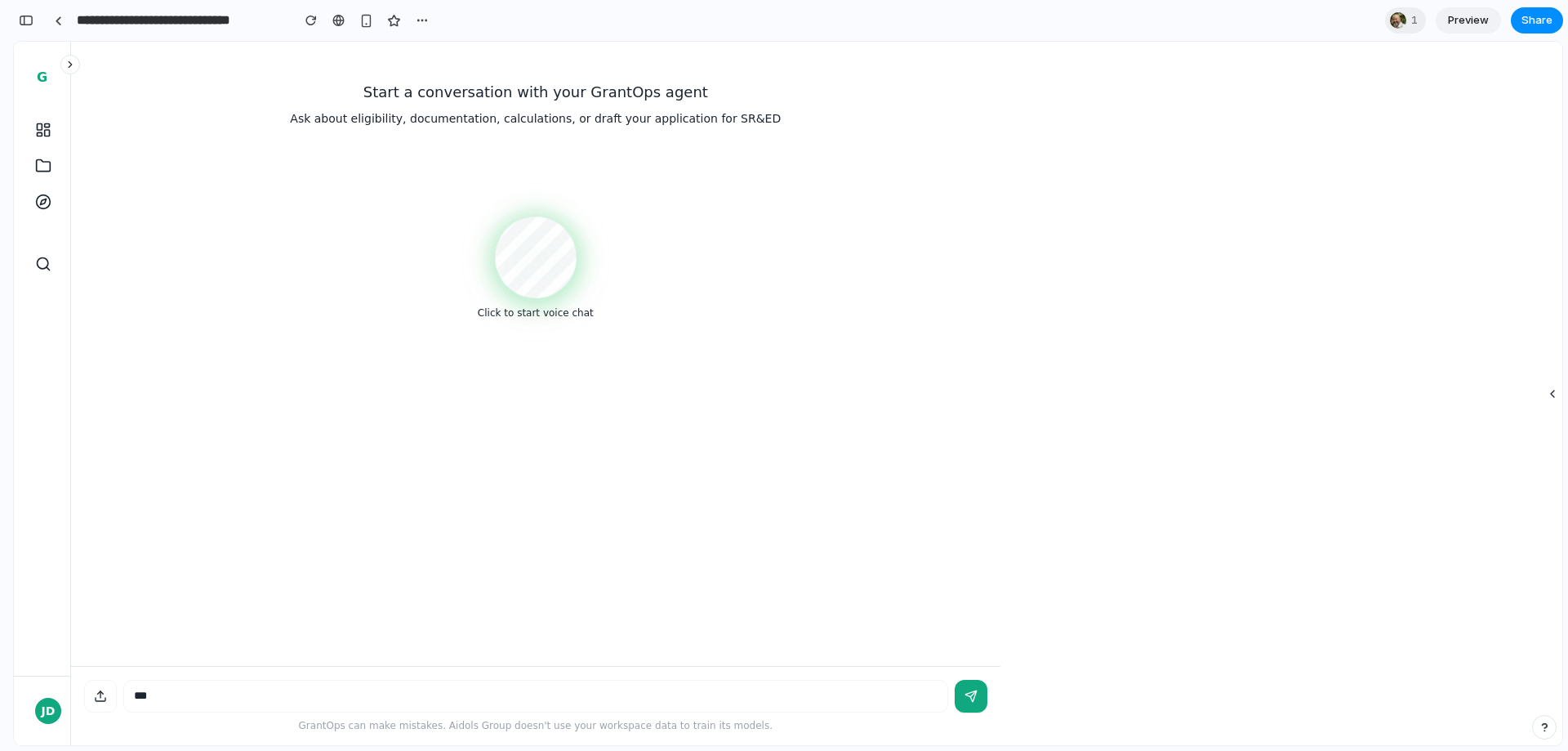
click at [77, 62] on button at bounding box center [69, 64] width 19 height 19
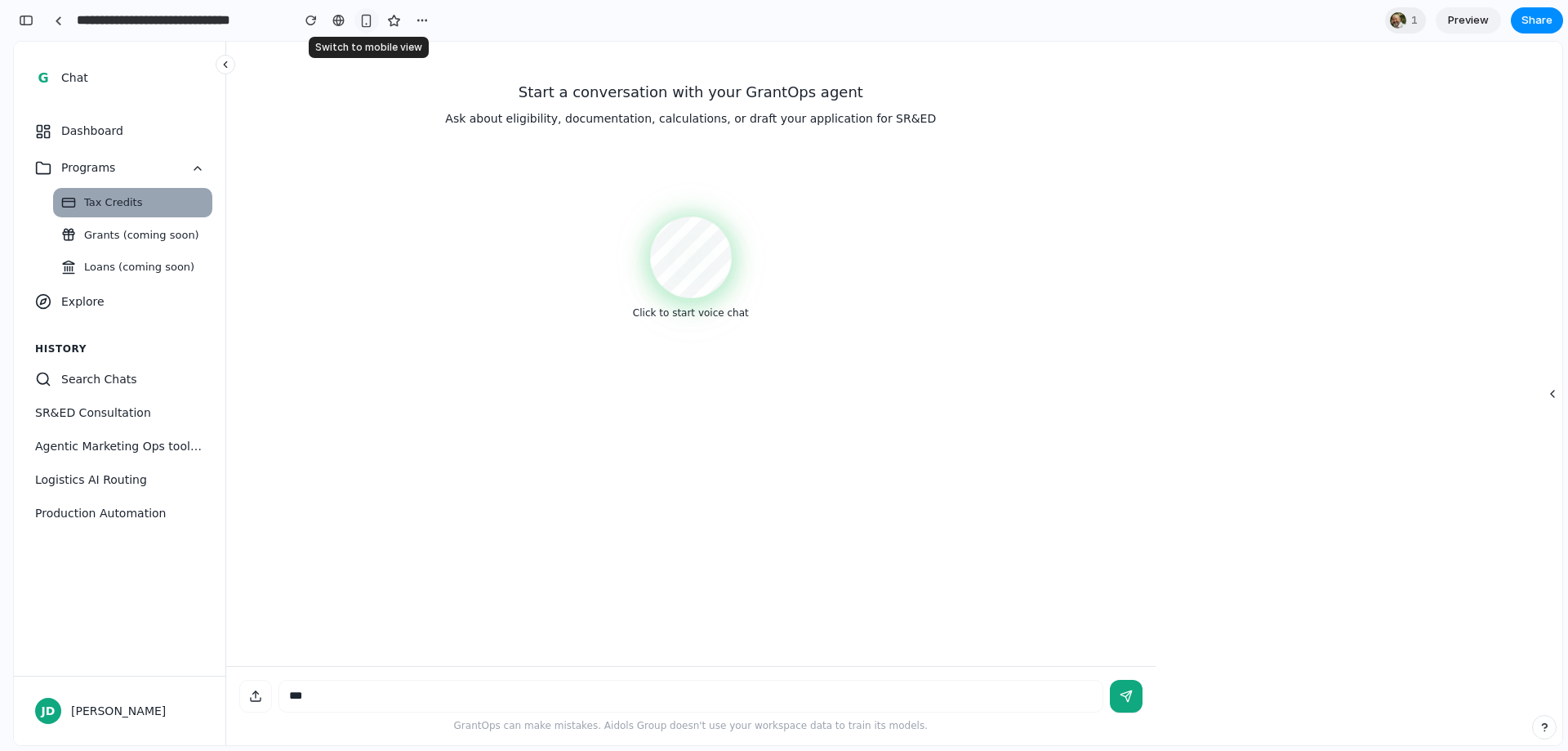
click at [362, 23] on div "button" at bounding box center [366, 21] width 14 height 14
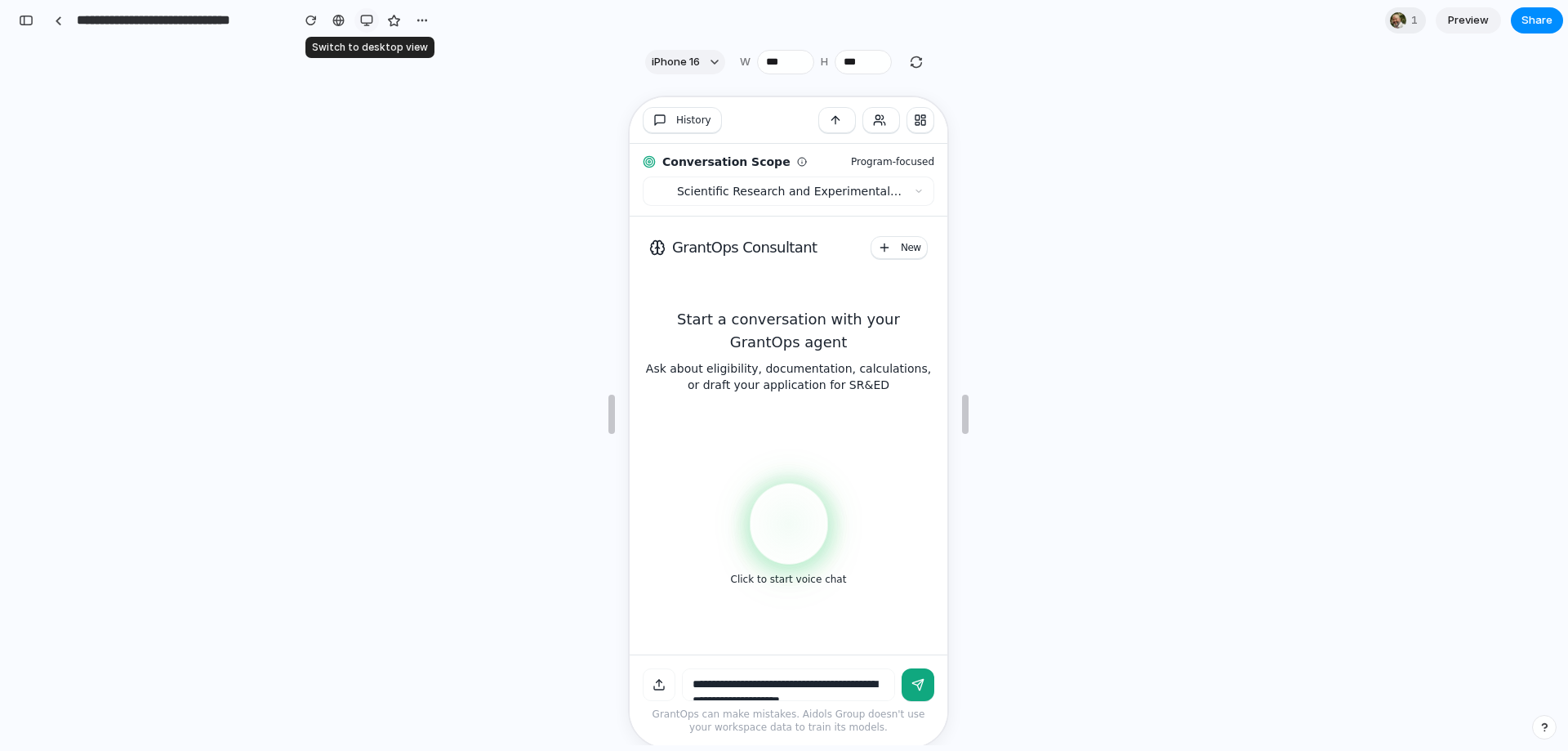
click at [370, 23] on div "button" at bounding box center [367, 21] width 13 height 13
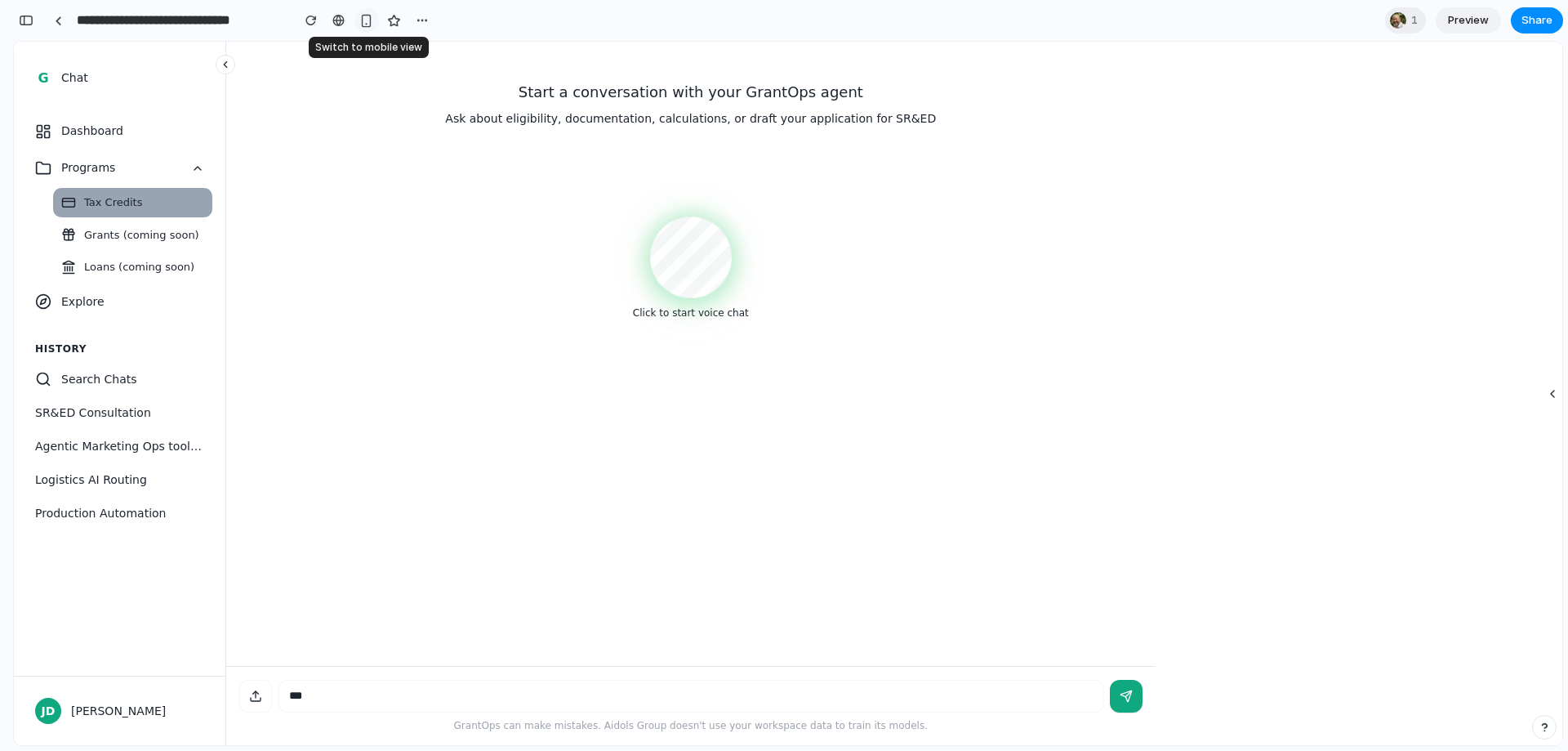
click at [370, 23] on div "button" at bounding box center [366, 21] width 14 height 14
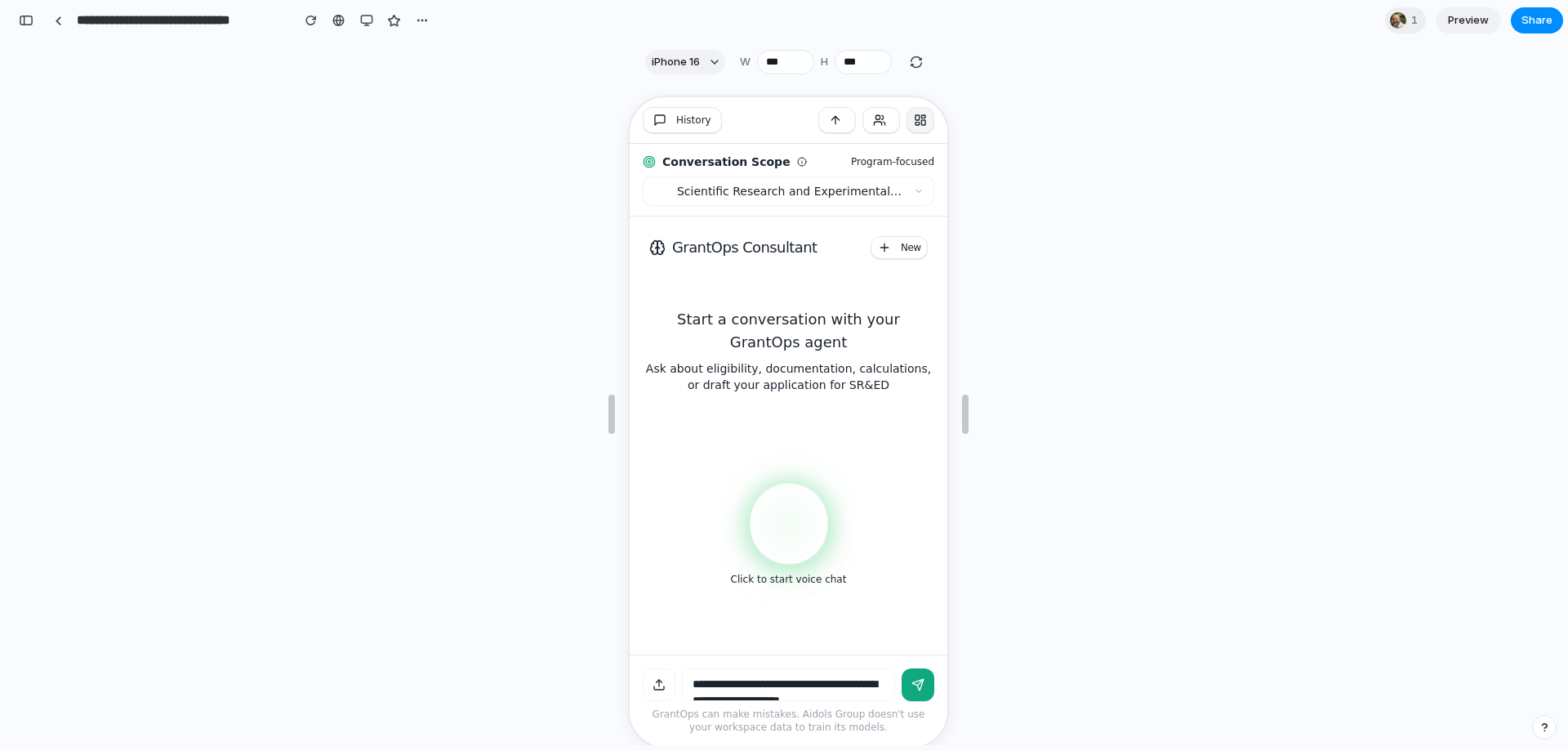
click at [921, 120] on button at bounding box center [918, 118] width 28 height 26
click at [826, 118] on button "Next Steps" at bounding box center [834, 118] width 38 height 26
click at [881, 119] on button "Activities" at bounding box center [878, 118] width 38 height 26
click at [662, 114] on button "History" at bounding box center [680, 118] width 79 height 26
click at [899, 239] on button "New" at bounding box center [897, 245] width 57 height 23
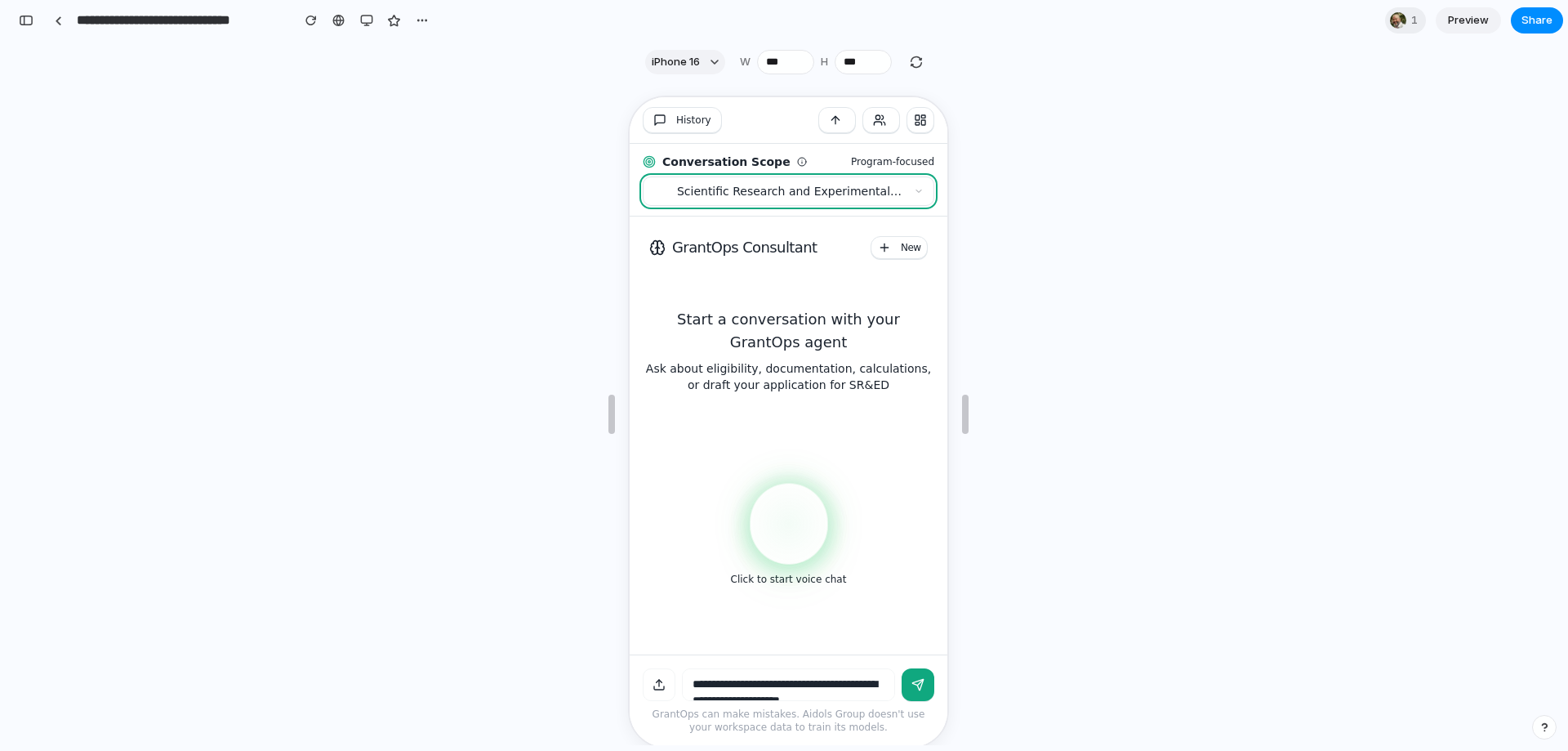
click at [792, 192] on button "Scientific Research and Experimental Development (SR&ED)" at bounding box center [786, 189] width 292 height 29
click at [917, 118] on button at bounding box center [918, 118] width 28 height 26
click at [883, 120] on button "Activities" at bounding box center [878, 118] width 38 height 26
drag, startPoint x: 828, startPoint y: 125, endPoint x: 787, endPoint y: 100, distance: 48.0
click at [826, 122] on button "Next Steps" at bounding box center [834, 118] width 38 height 26
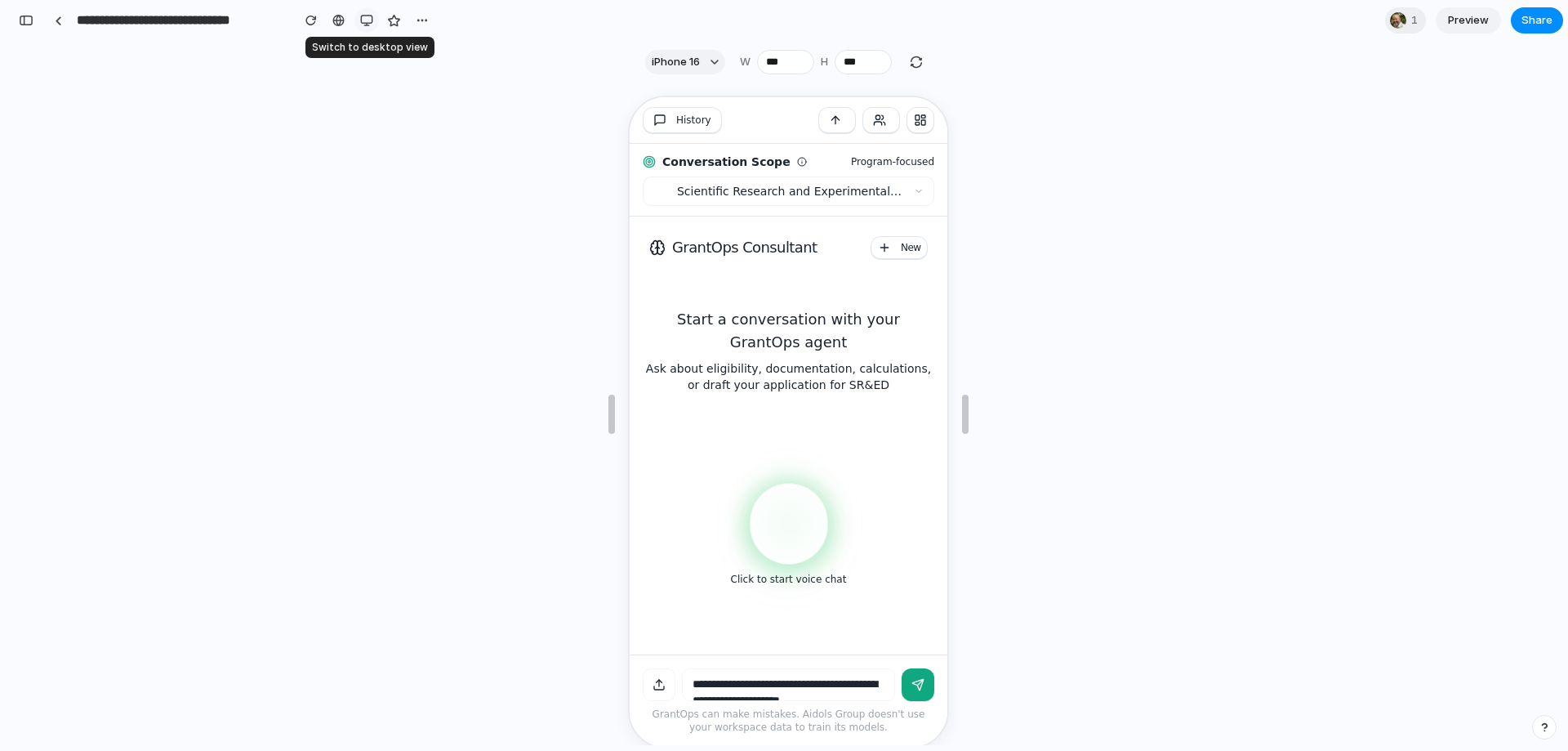
click at [368, 25] on div "button" at bounding box center [367, 21] width 13 height 13
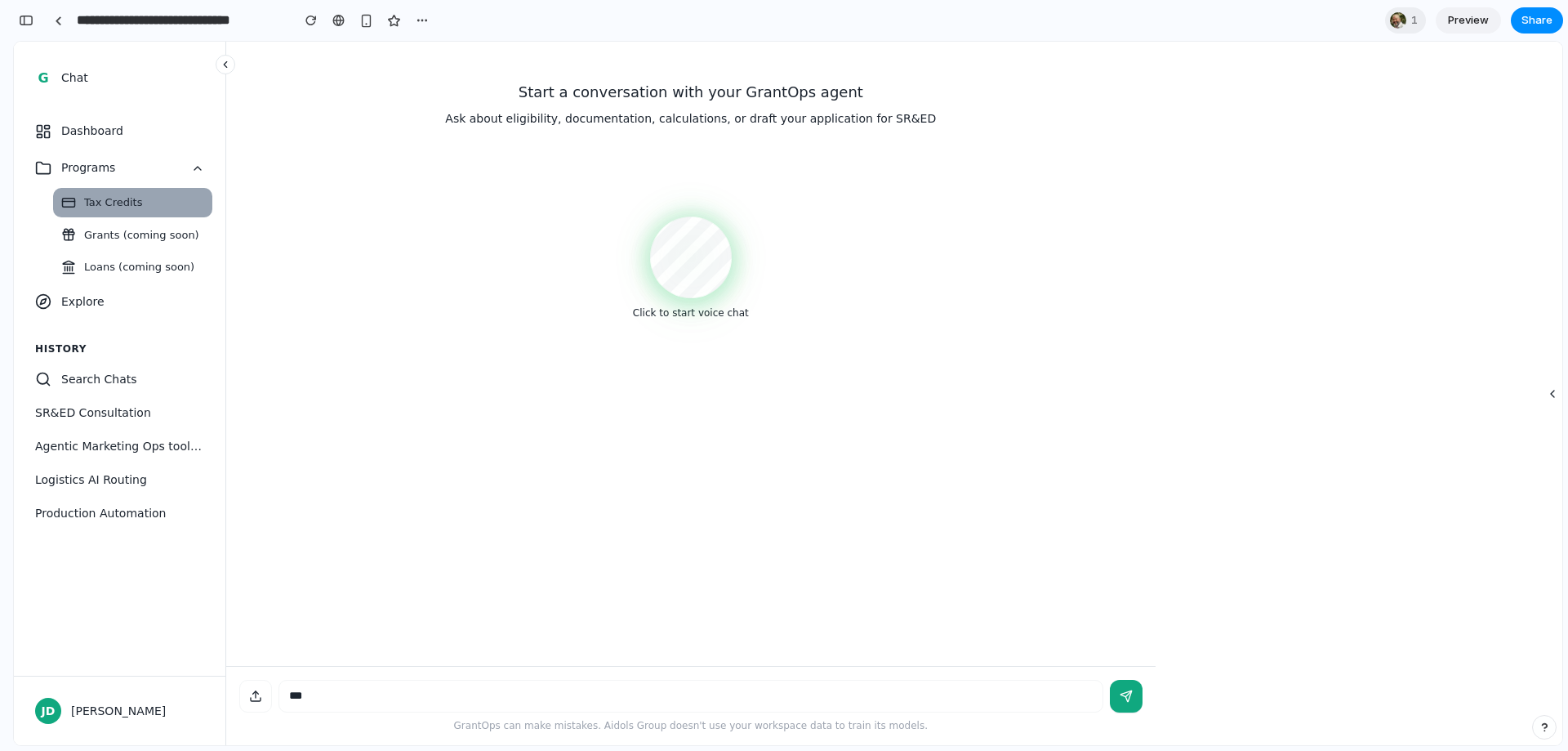
click at [476, 406] on div "Start a conversation with your GrantOps agent Ask about eligibility, documentat…" at bounding box center [690, 354] width 904 height 624
